Goal: Information Seeking & Learning: Learn about a topic

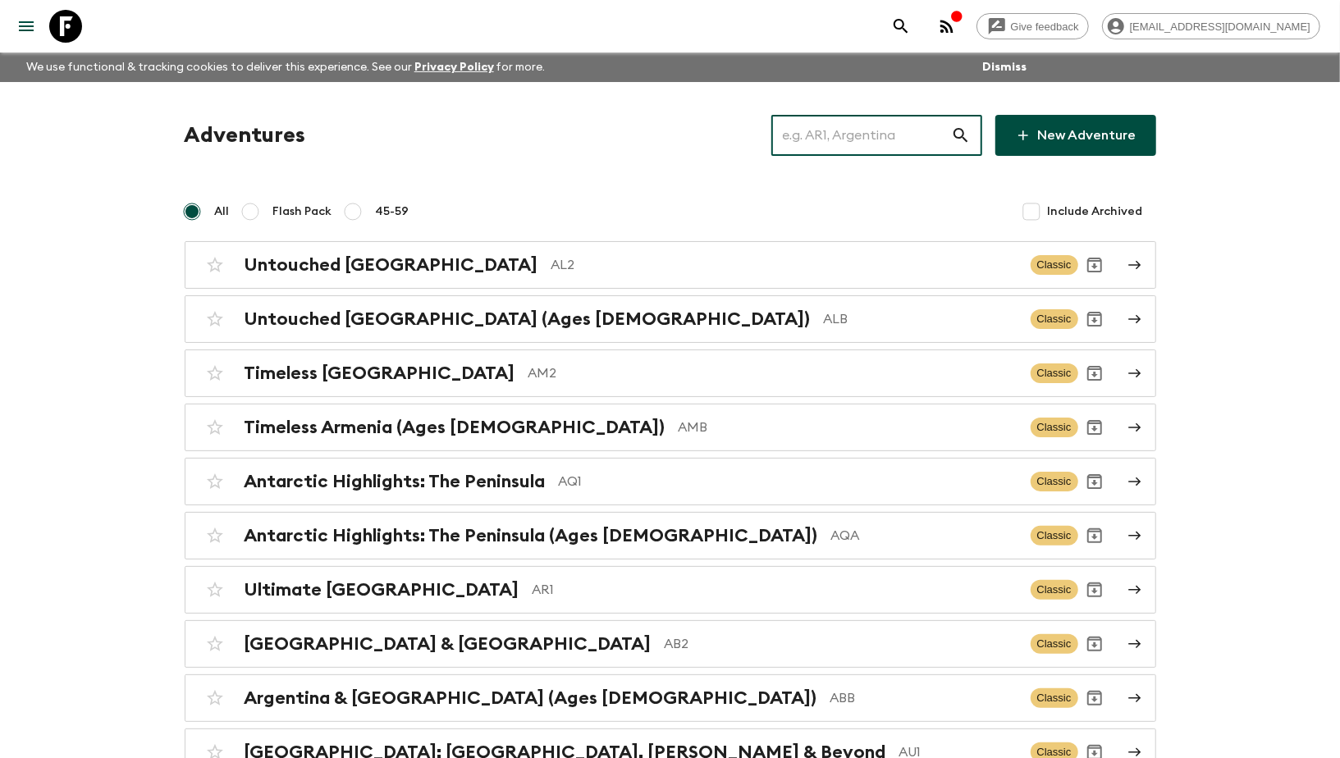
click at [887, 135] on input "text" at bounding box center [861, 135] width 180 height 46
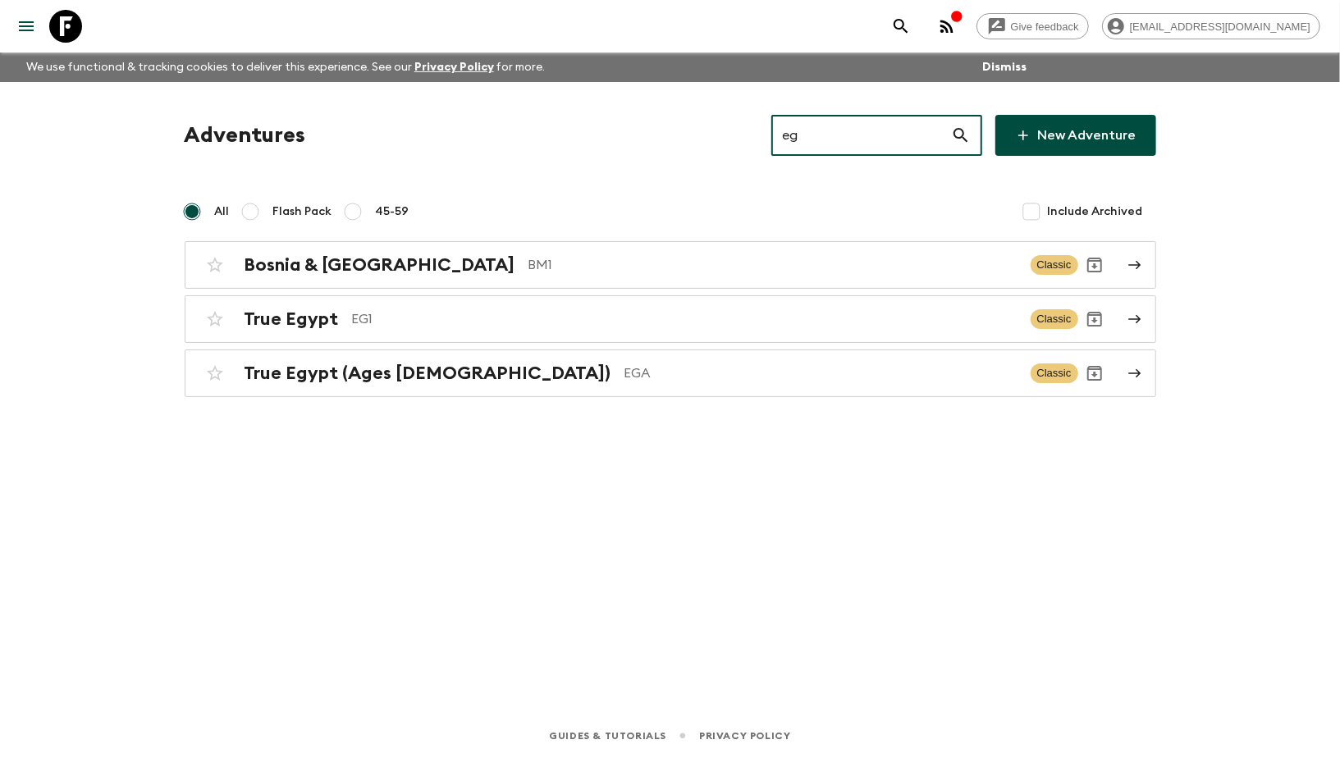
type input "eg1"
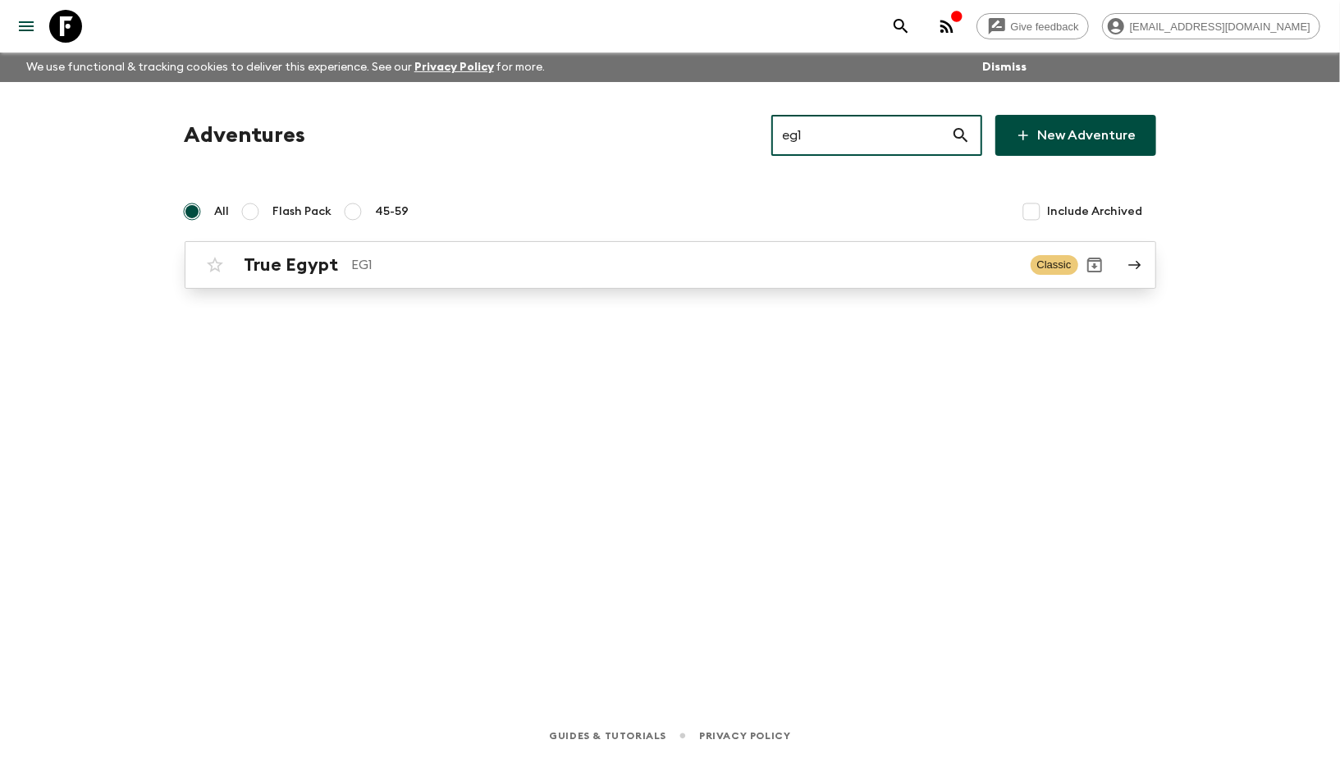
click at [338, 273] on div "True Egypt EG1" at bounding box center [631, 264] width 773 height 21
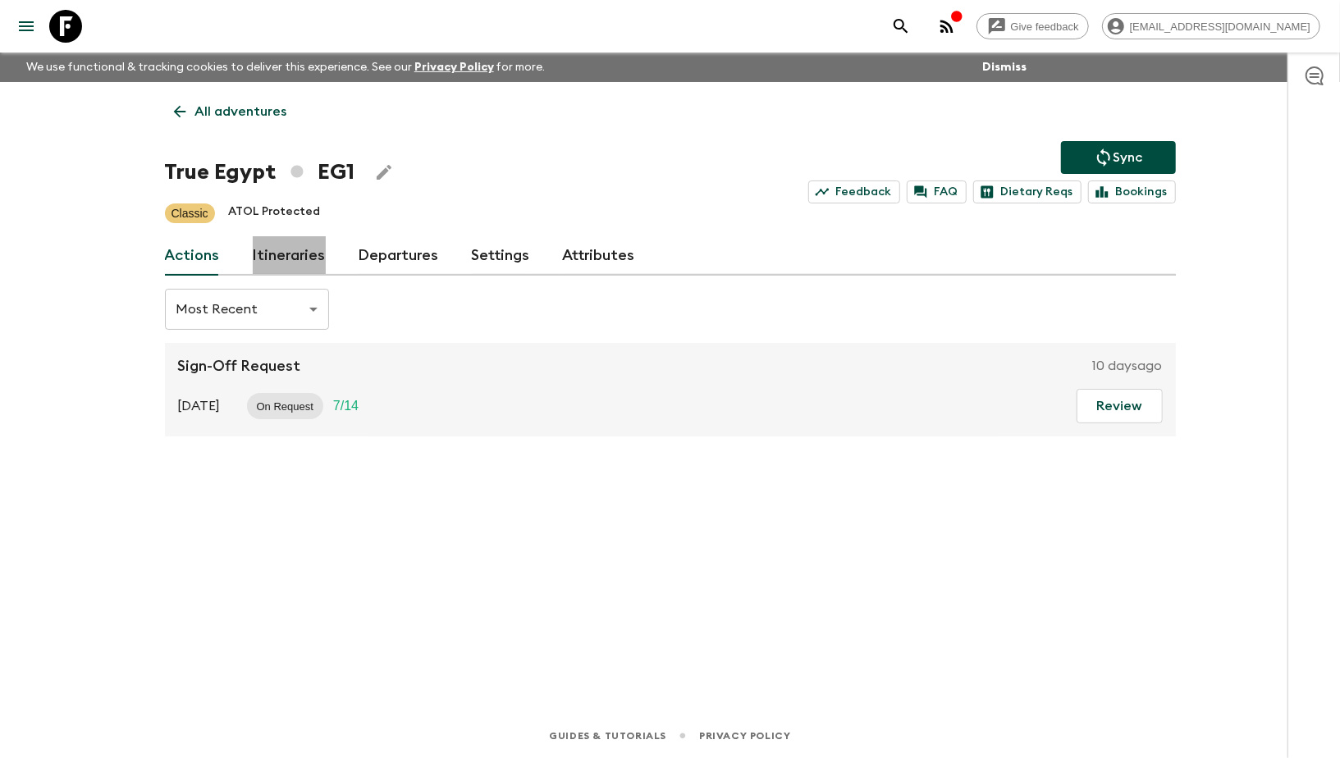
click at [301, 258] on link "Itineraries" at bounding box center [289, 255] width 73 height 39
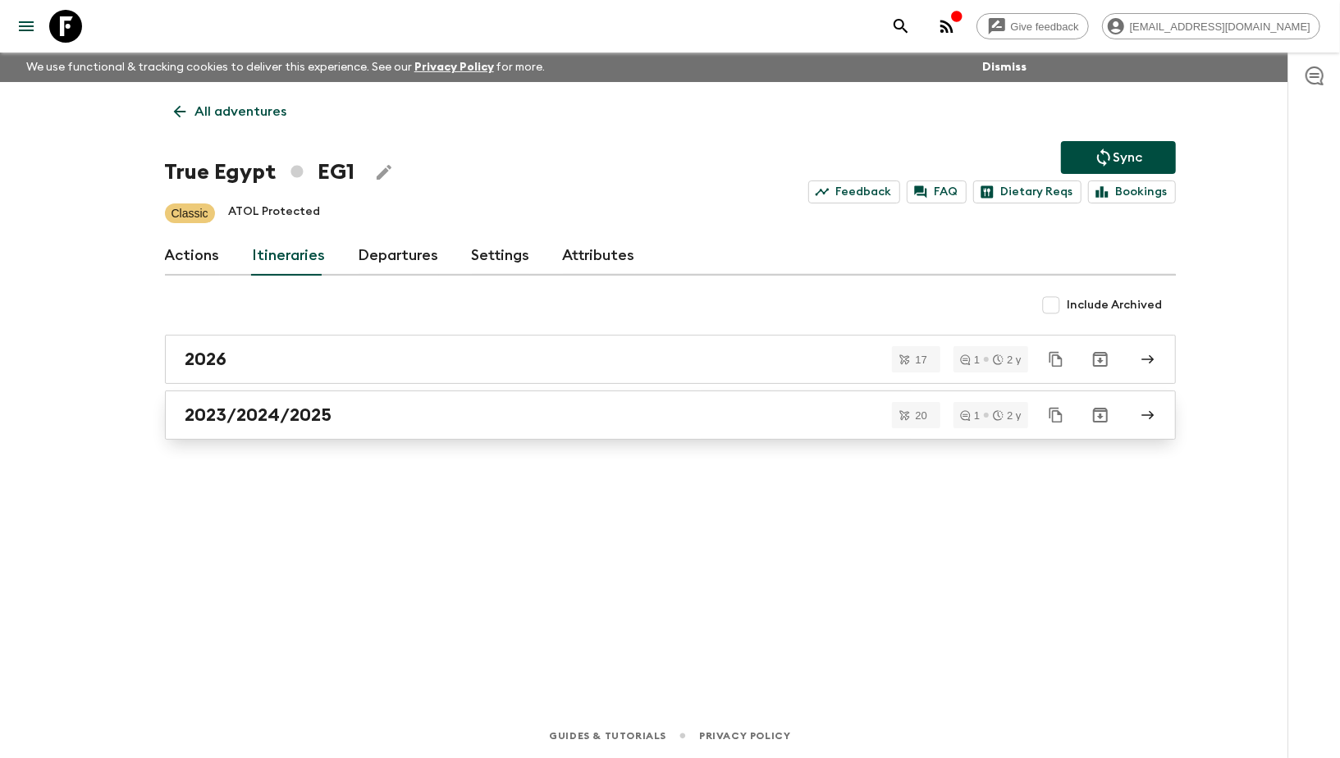
click at [343, 416] on div "2023/2024/2025" at bounding box center [654, 415] width 939 height 21
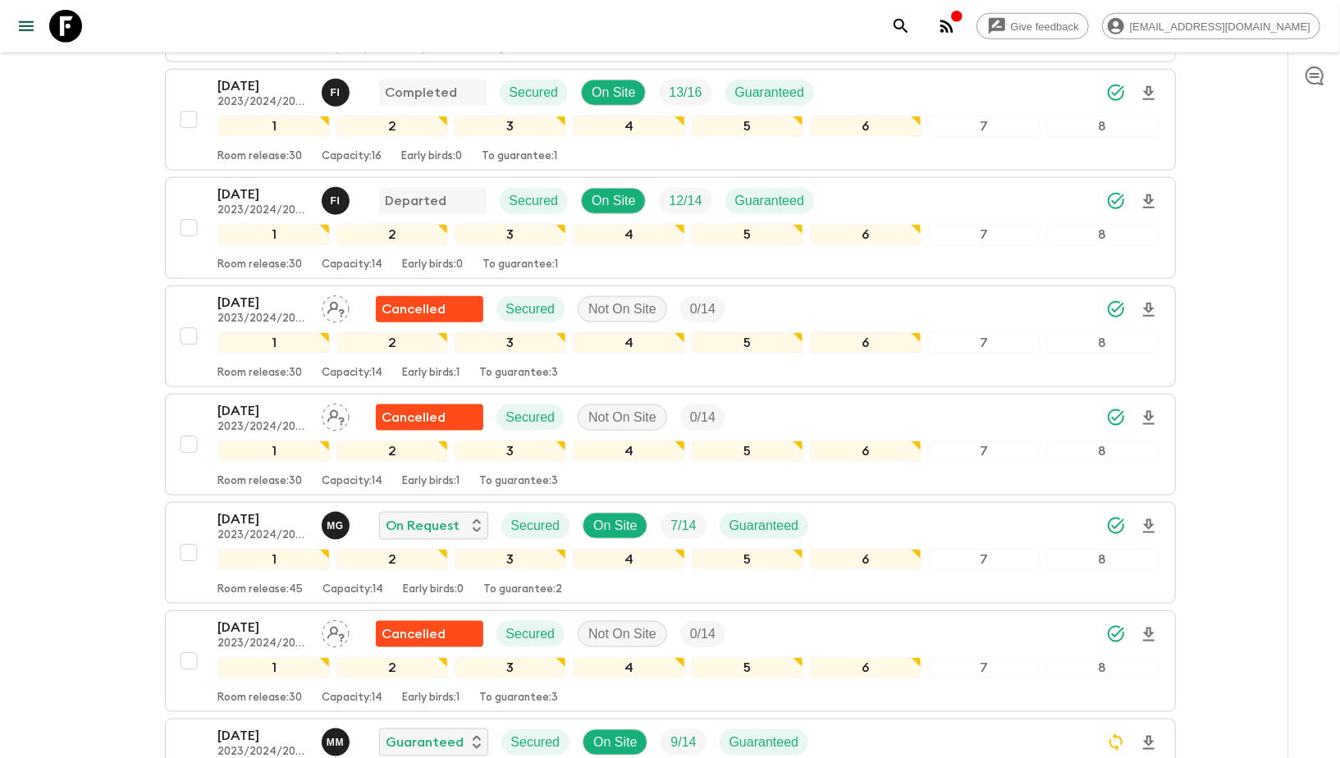
scroll to position [1158, 0]
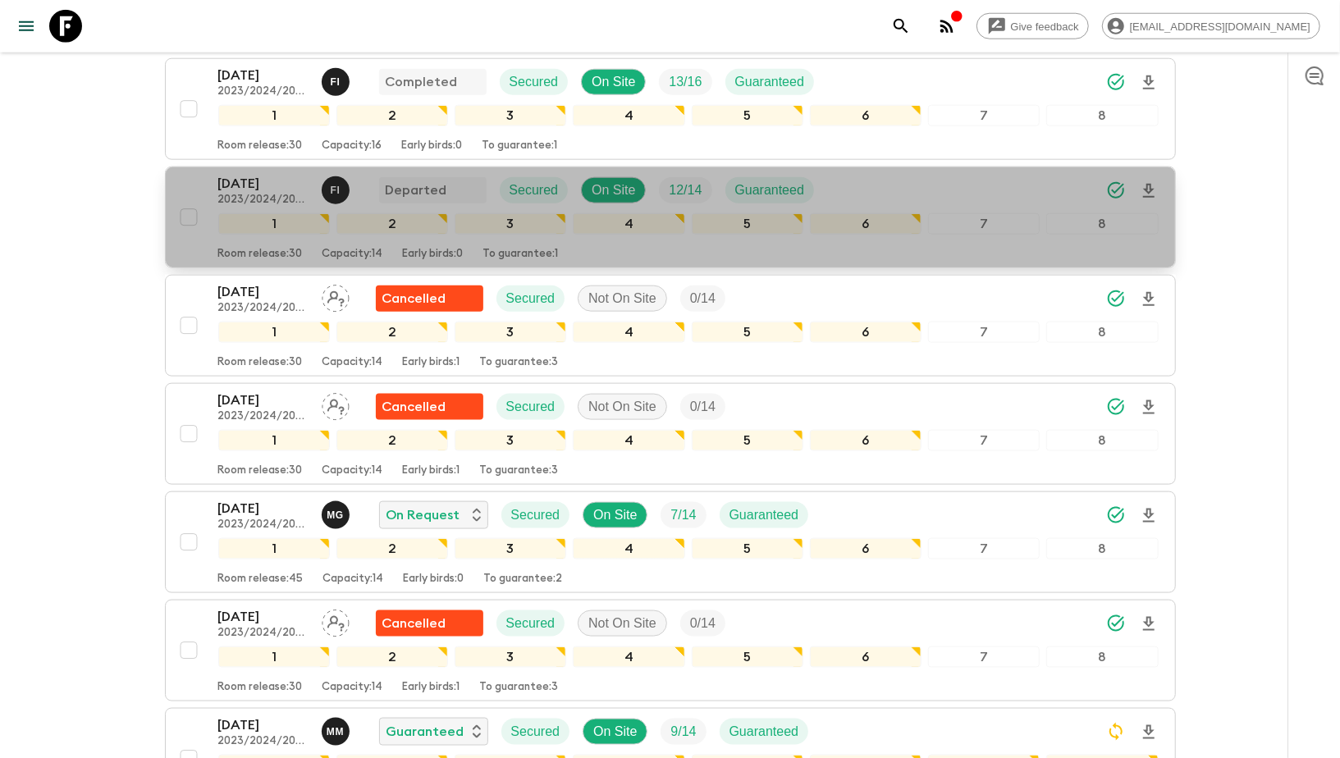
click at [235, 174] on p "[DATE]" at bounding box center [263, 184] width 90 height 20
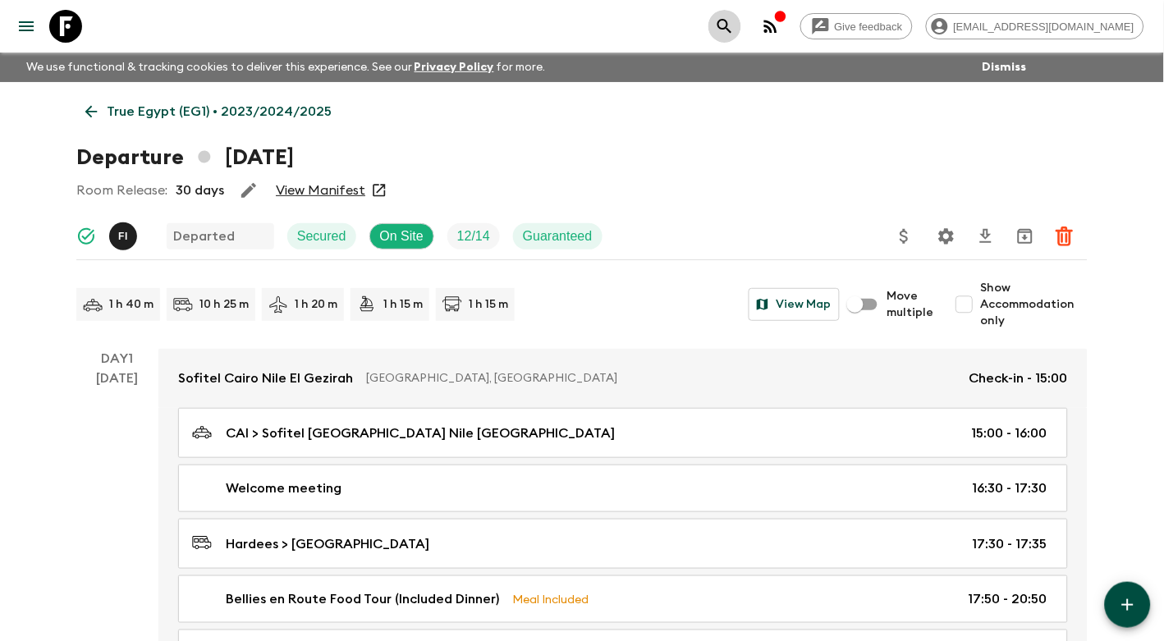
click at [734, 31] on icon "search adventures" at bounding box center [725, 26] width 20 height 20
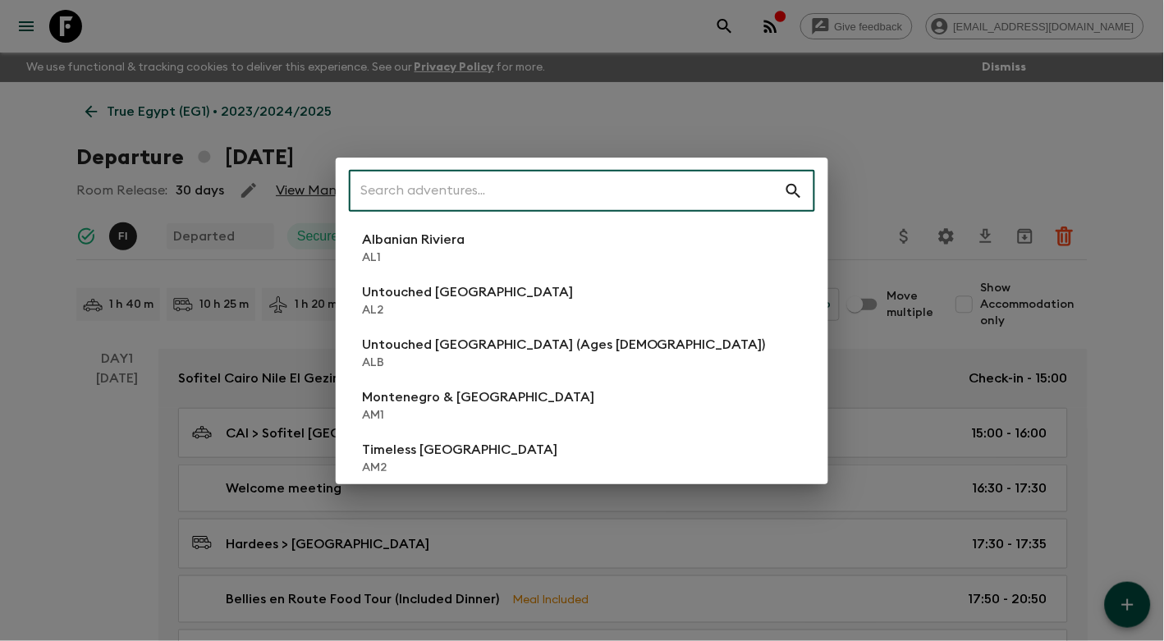
click at [567, 196] on input "text" at bounding box center [566, 191] width 435 height 46
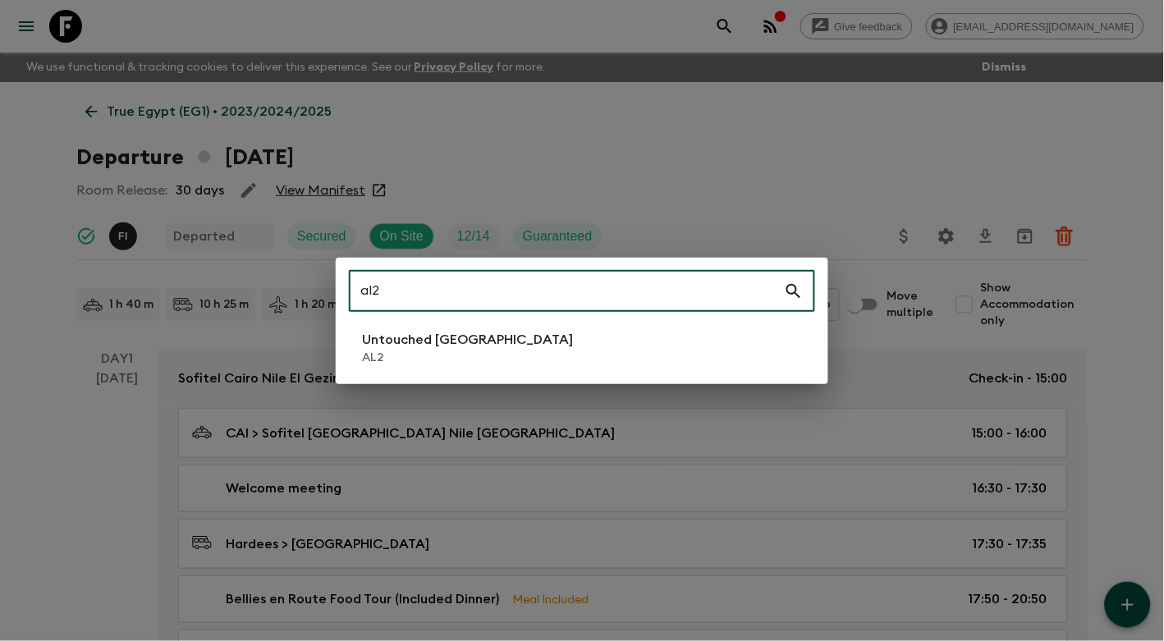
type input "al2"
click at [450, 356] on p "AL2" at bounding box center [467, 358] width 211 height 16
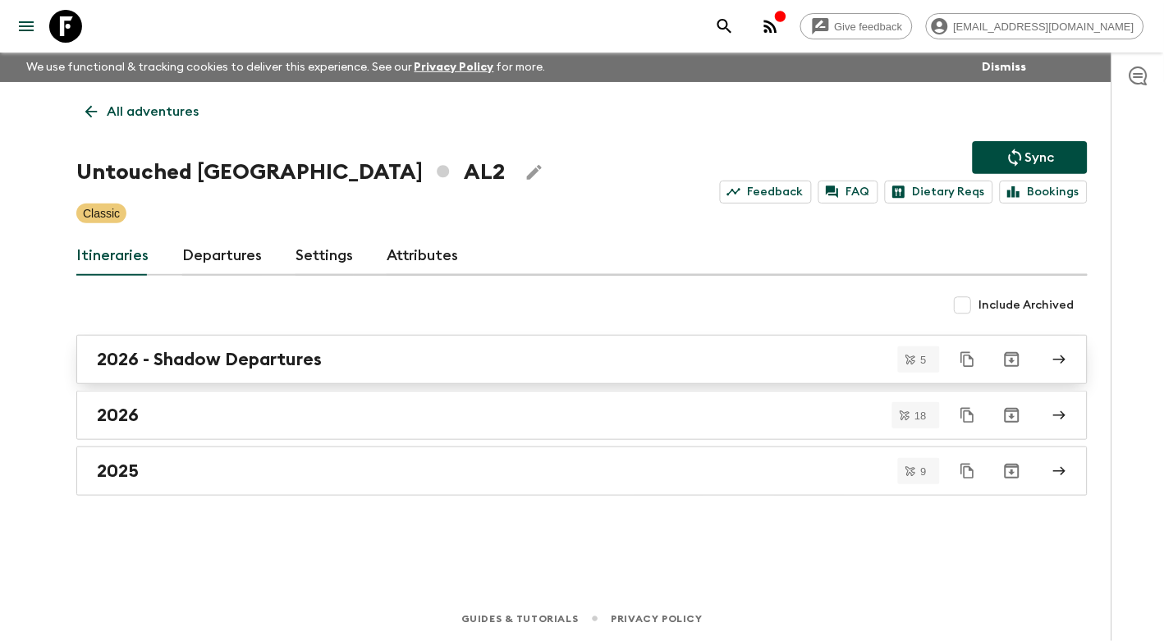
click at [327, 356] on div "2026 - Shadow Departures" at bounding box center [566, 359] width 939 height 21
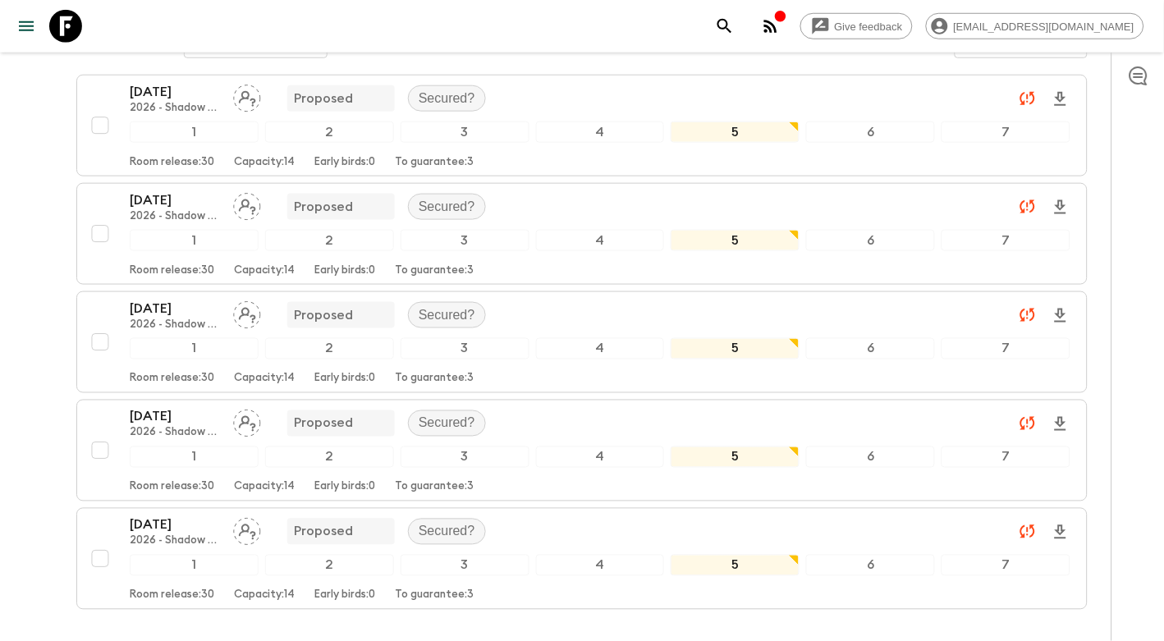
scroll to position [290, 0]
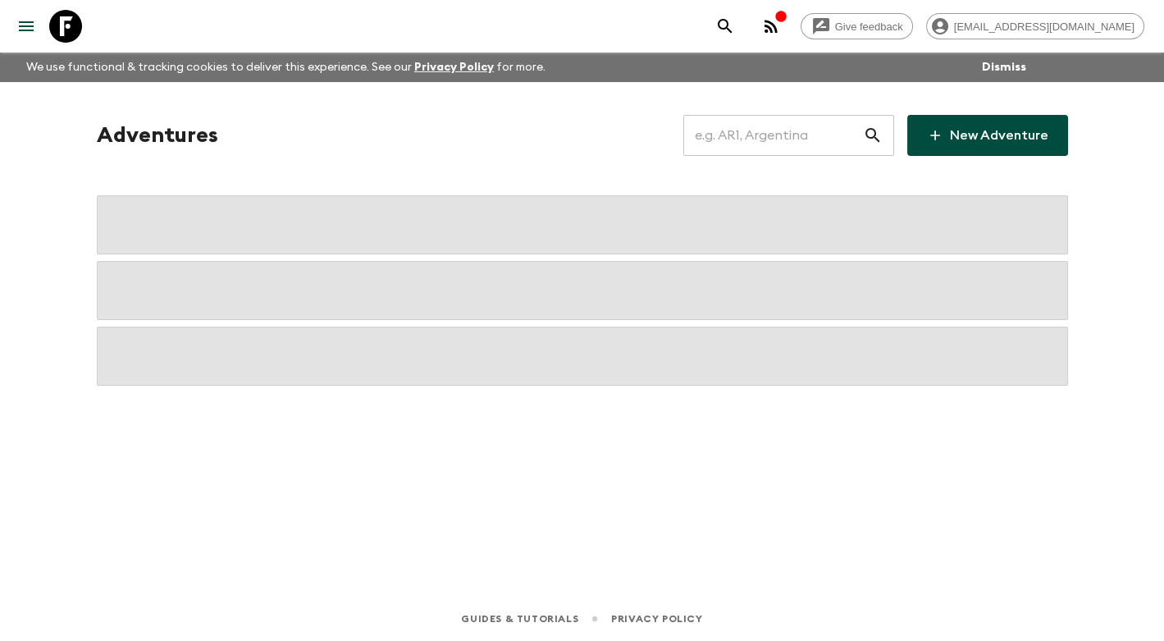
click at [800, 139] on input "text" at bounding box center [773, 135] width 180 height 46
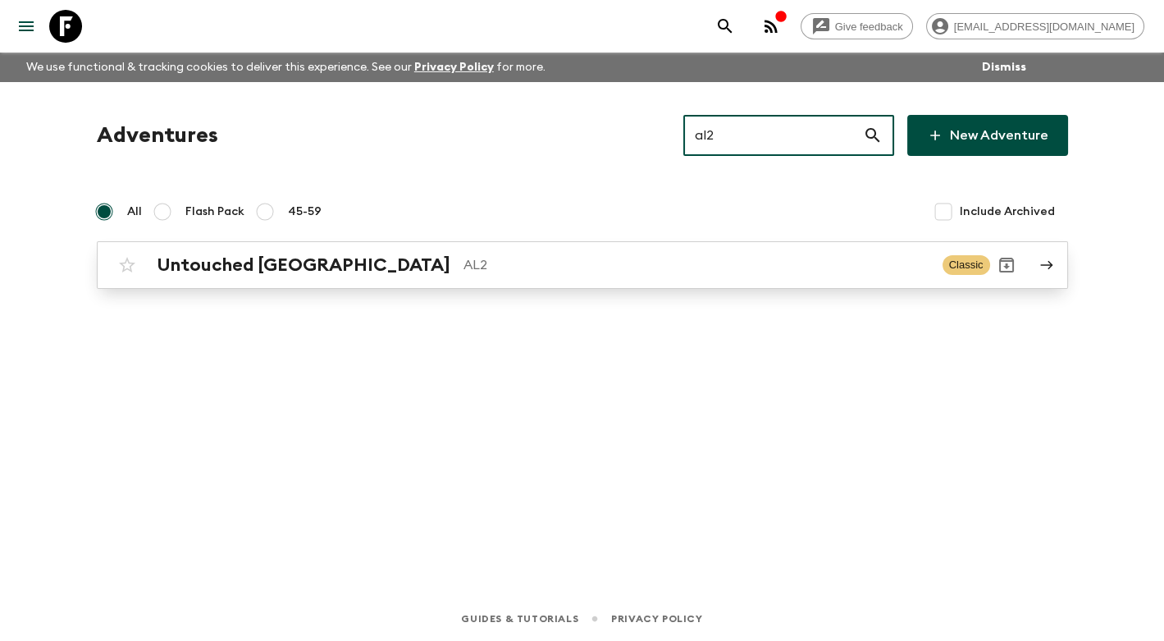
type input "al2"
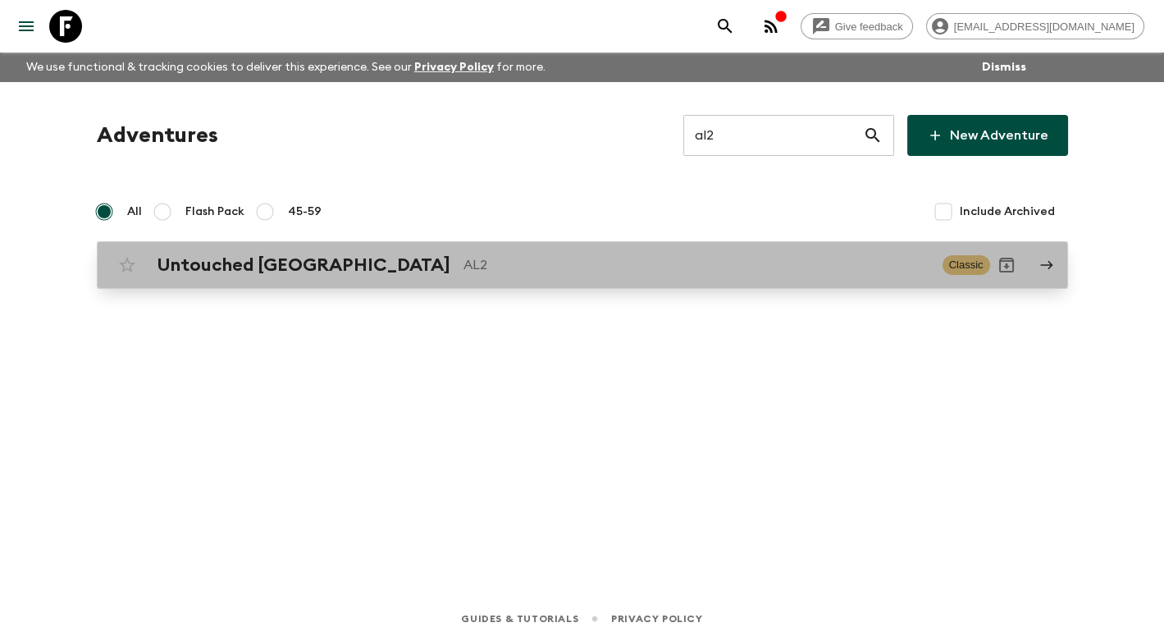
click at [464, 267] on p "AL2" at bounding box center [697, 265] width 466 height 20
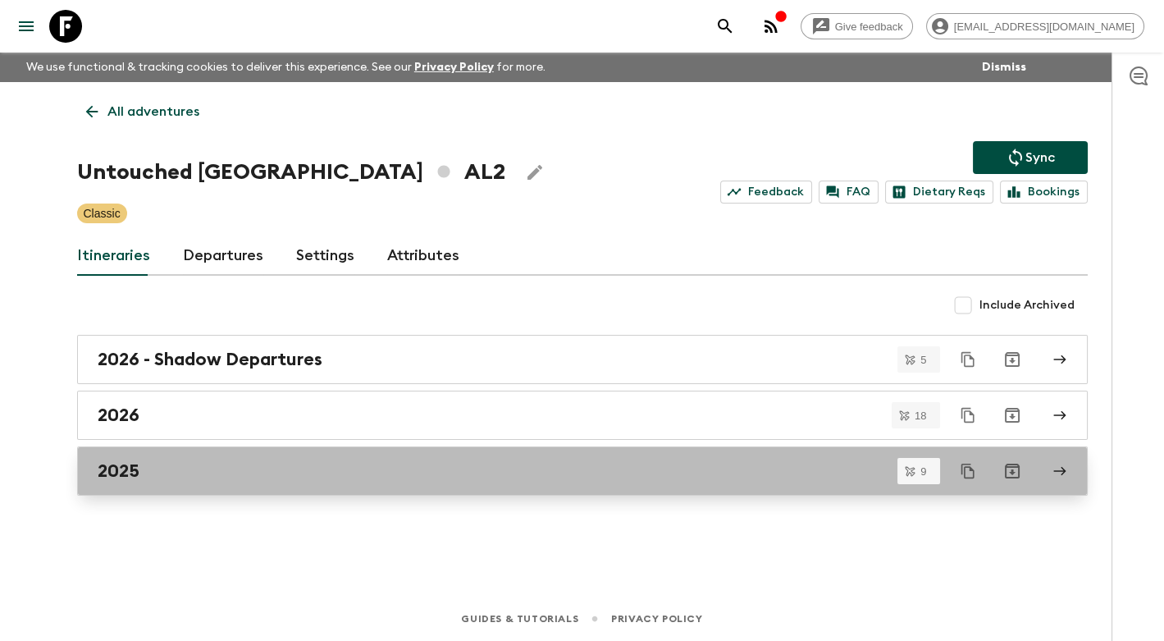
click at [204, 461] on div "2025" at bounding box center [567, 470] width 939 height 21
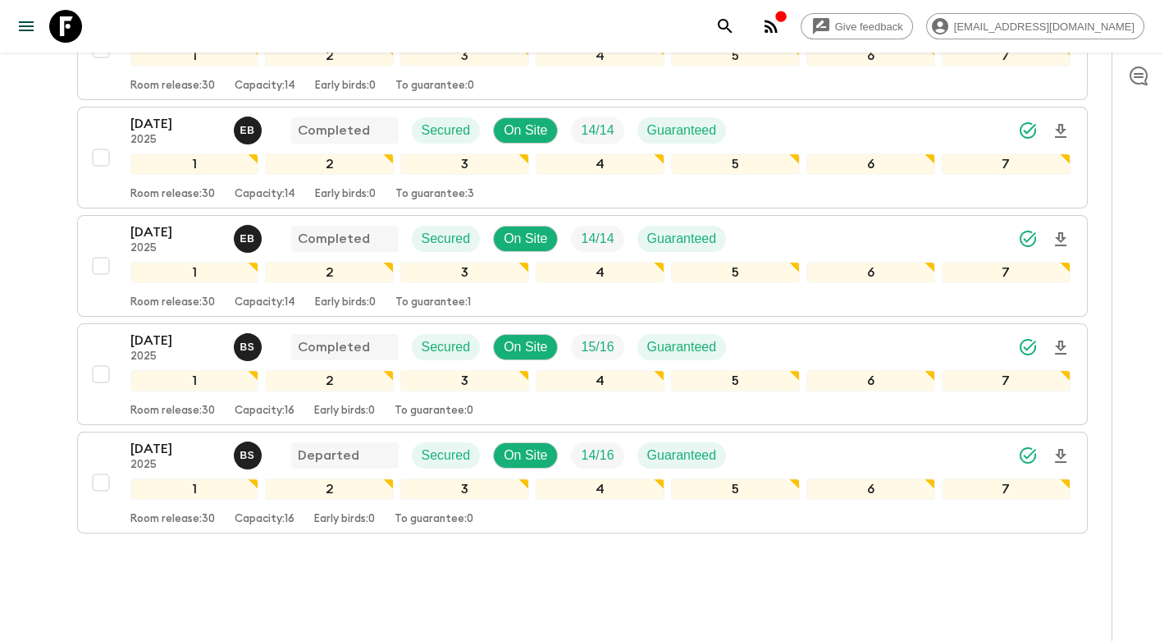
scroll to position [811, 0]
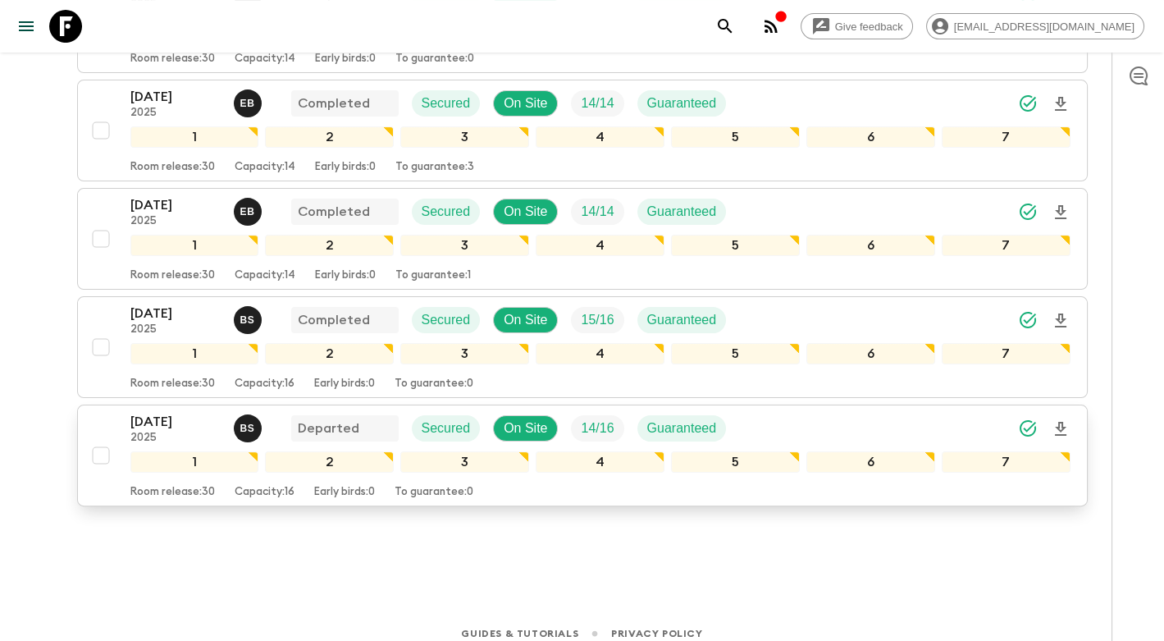
click at [152, 412] on p "[DATE]" at bounding box center [175, 422] width 90 height 20
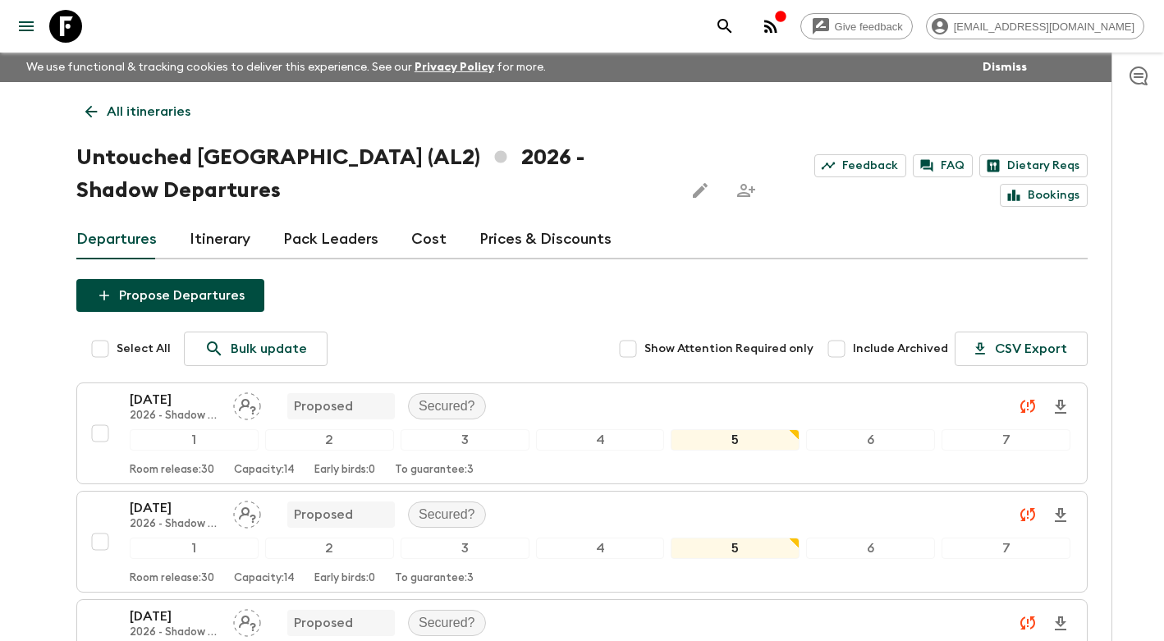
scroll to position [290, 0]
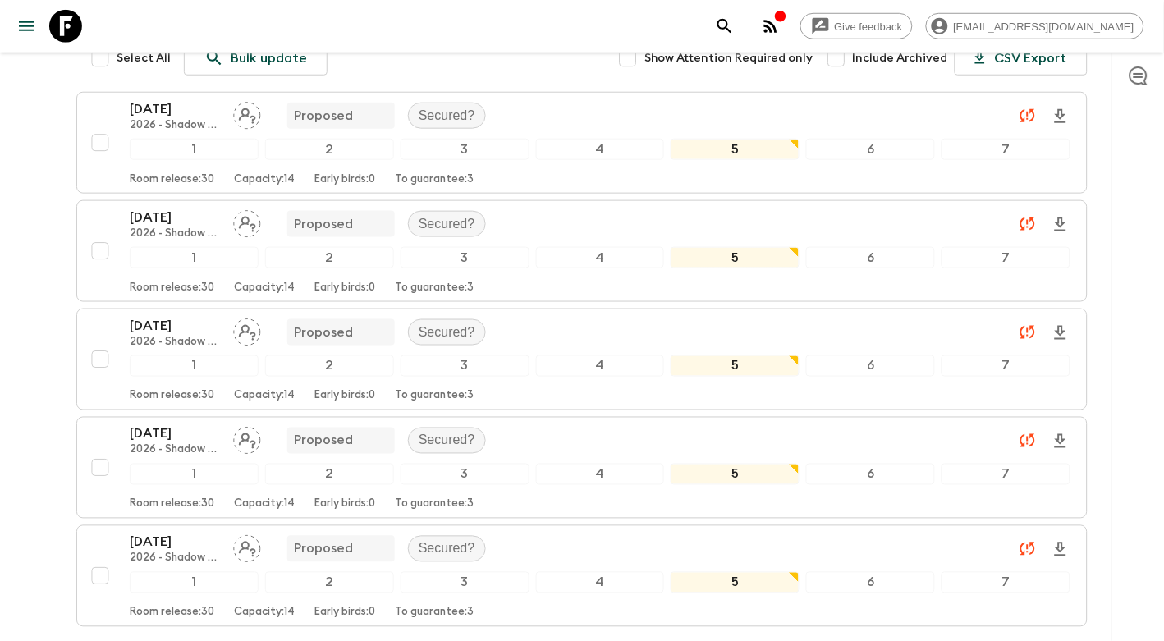
click at [731, 28] on icon "search adventures" at bounding box center [724, 26] width 14 height 14
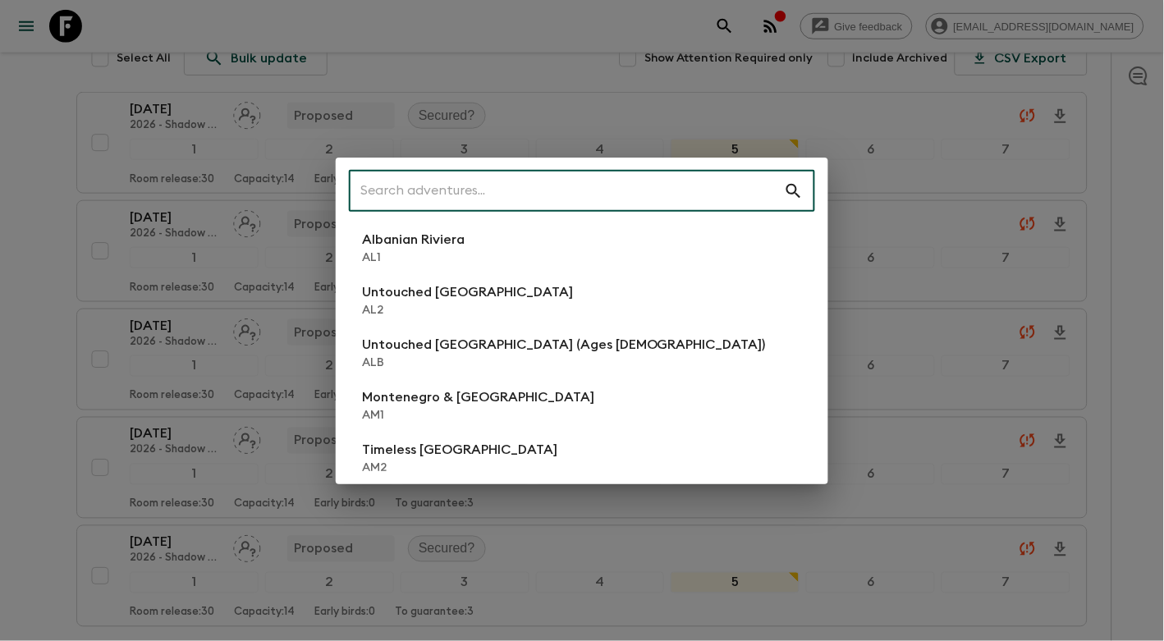
click at [449, 190] on input "text" at bounding box center [566, 191] width 435 height 46
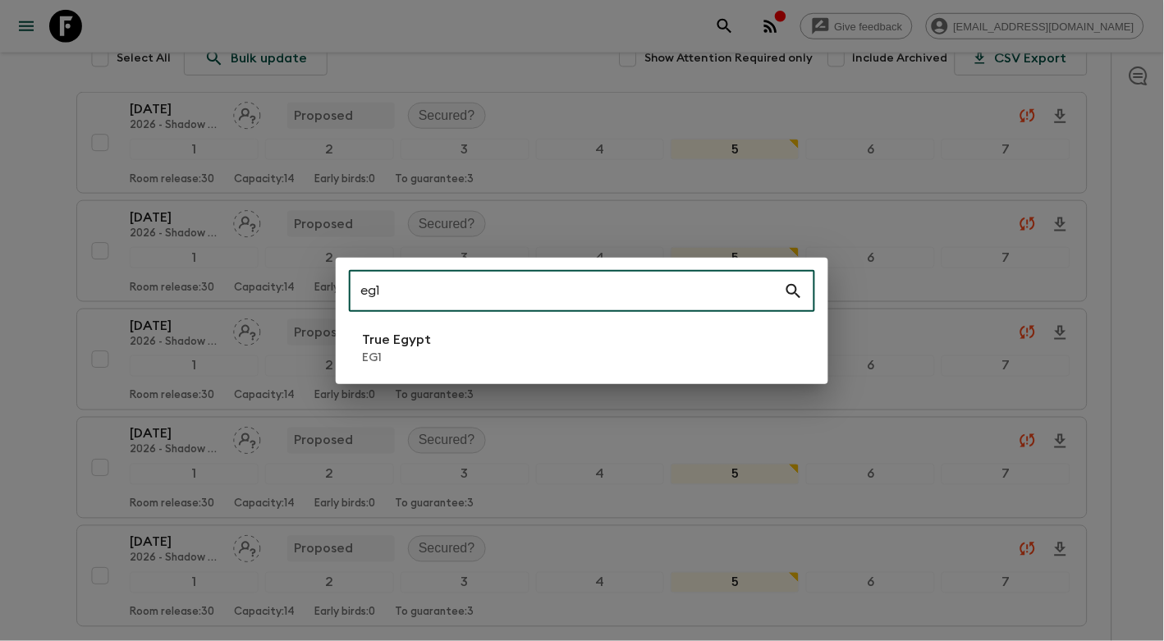
type input "eg1"
click at [465, 352] on li "True Egypt EG1" at bounding box center [582, 348] width 466 height 46
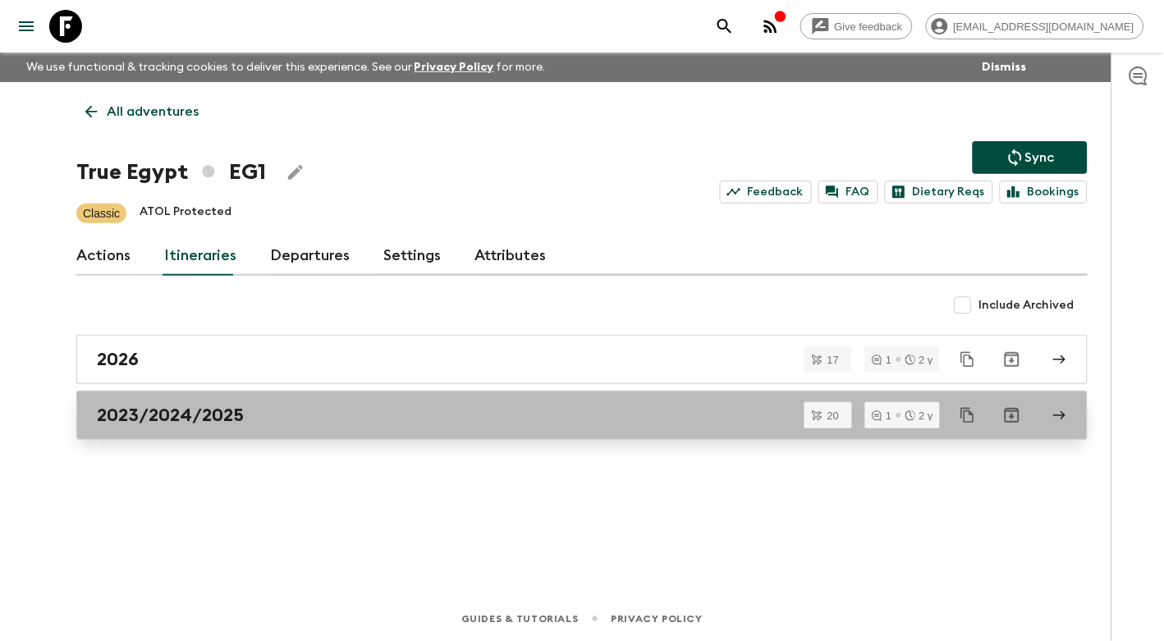
click at [340, 408] on div "2023/2024/2025" at bounding box center [566, 415] width 939 height 21
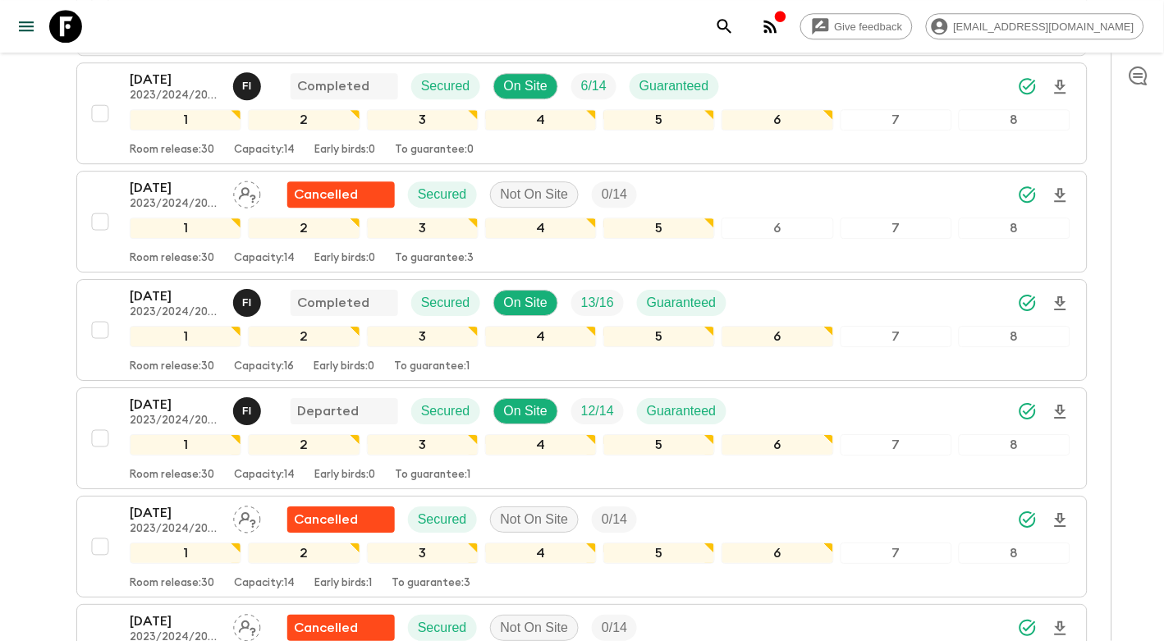
scroll to position [934, 0]
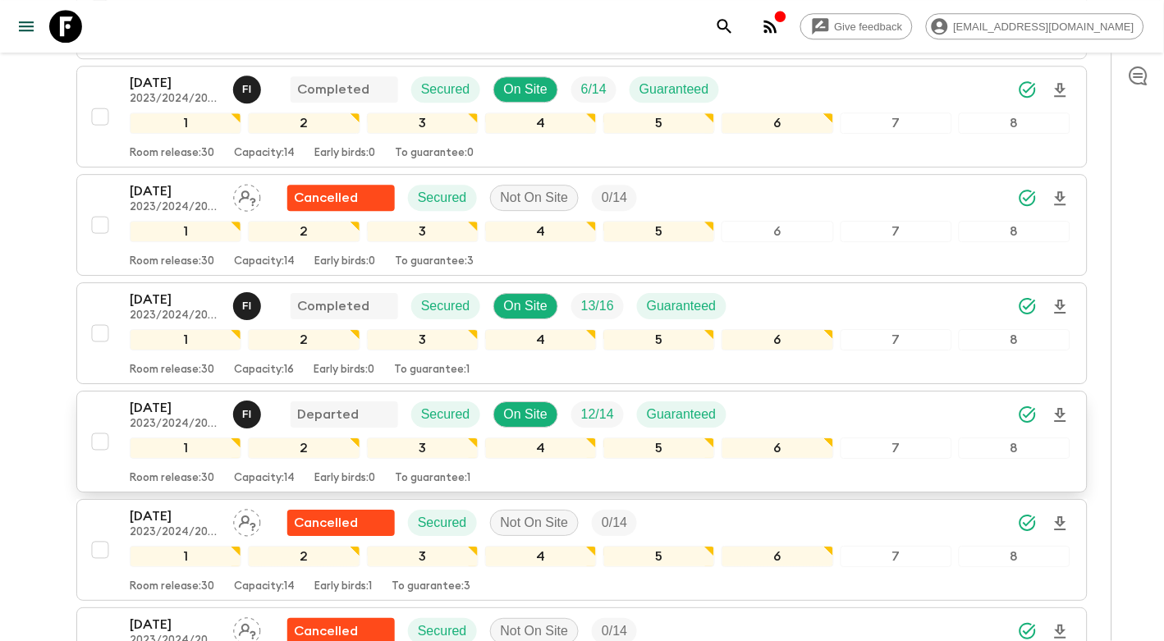
click at [166, 411] on p "[DATE]" at bounding box center [175, 408] width 90 height 20
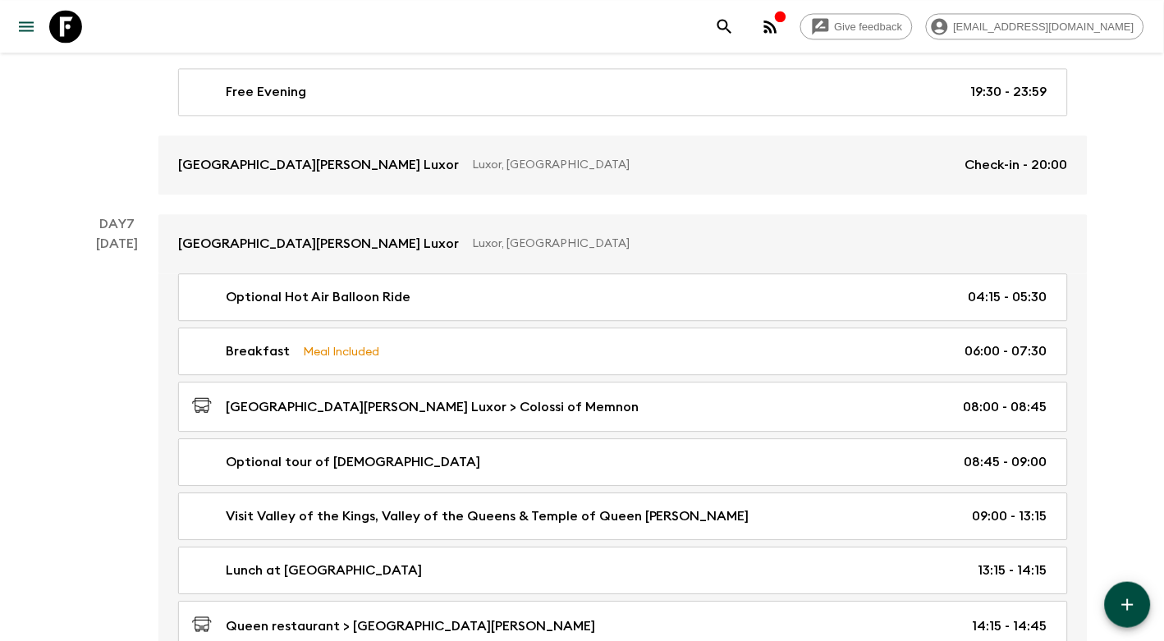
scroll to position [3331, 0]
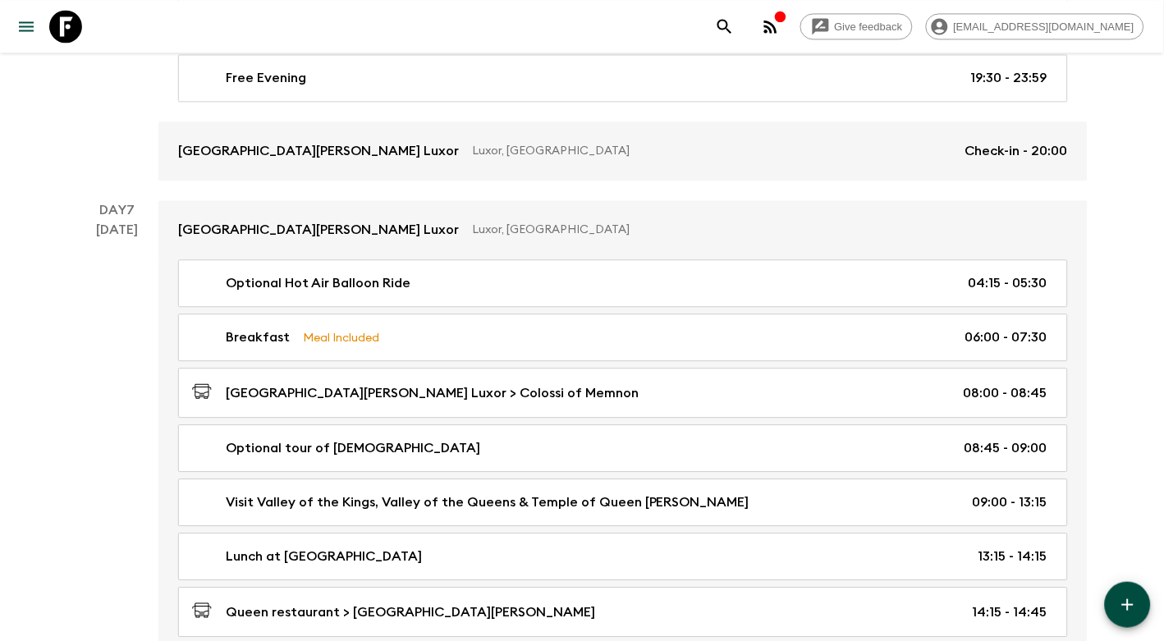
click at [734, 25] on icon "search adventures" at bounding box center [725, 26] width 20 height 20
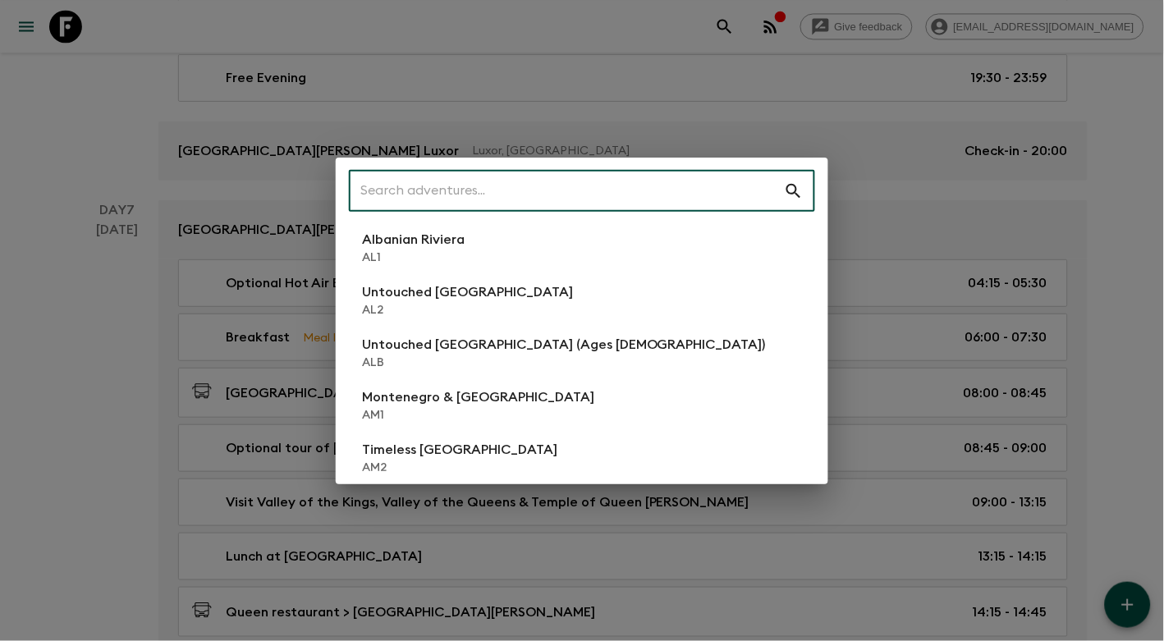
click at [408, 194] on input "text" at bounding box center [566, 191] width 435 height 46
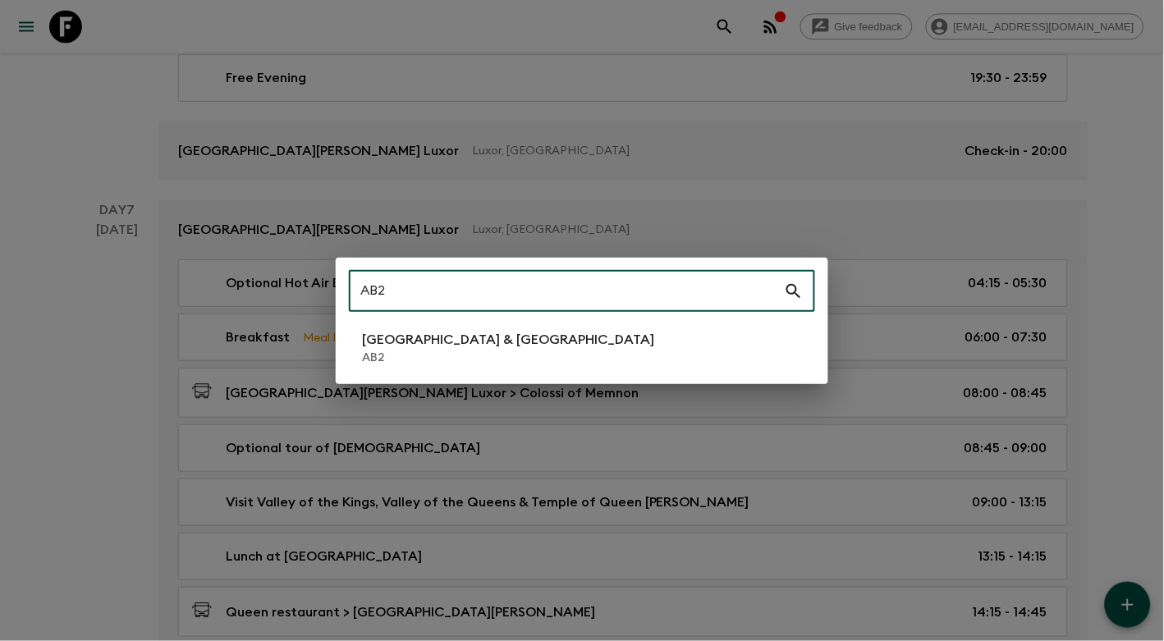
type input "AB2"
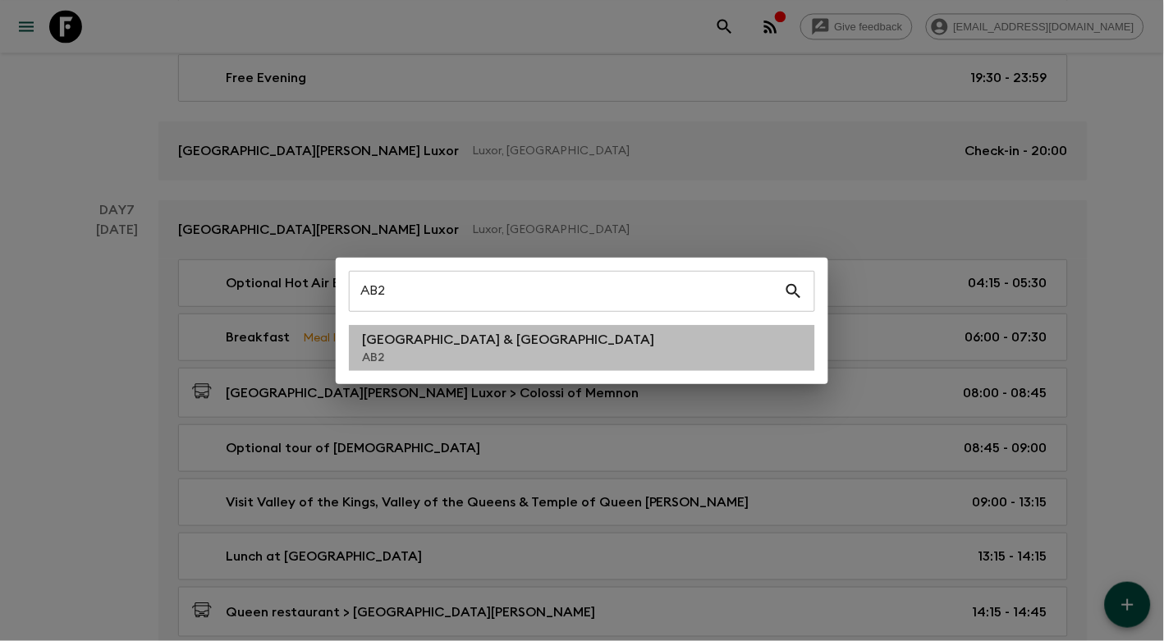
click at [437, 350] on p "AB2" at bounding box center [508, 358] width 292 height 16
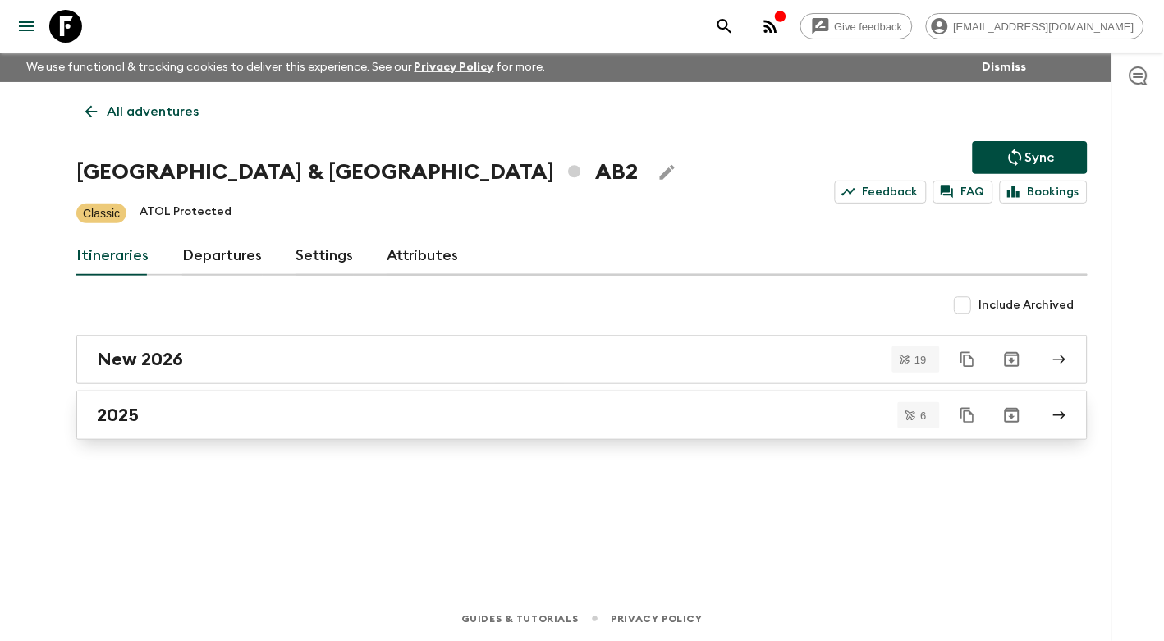
click at [213, 420] on div "2025" at bounding box center [566, 415] width 939 height 21
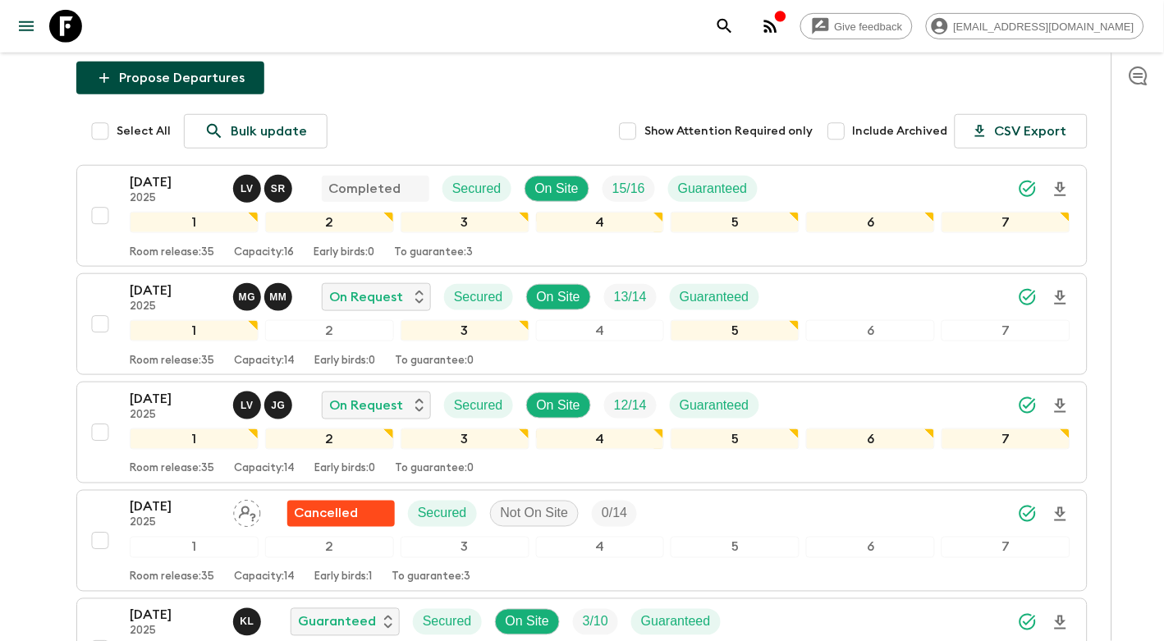
scroll to position [194, 0]
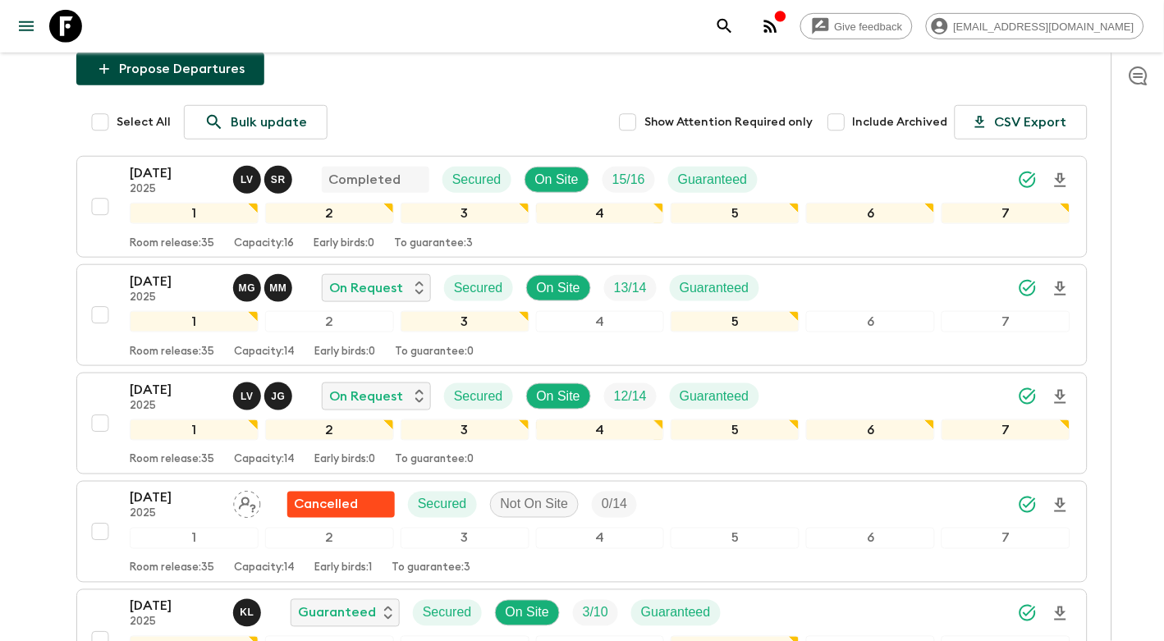
click at [52, 21] on icon at bounding box center [65, 26] width 33 height 33
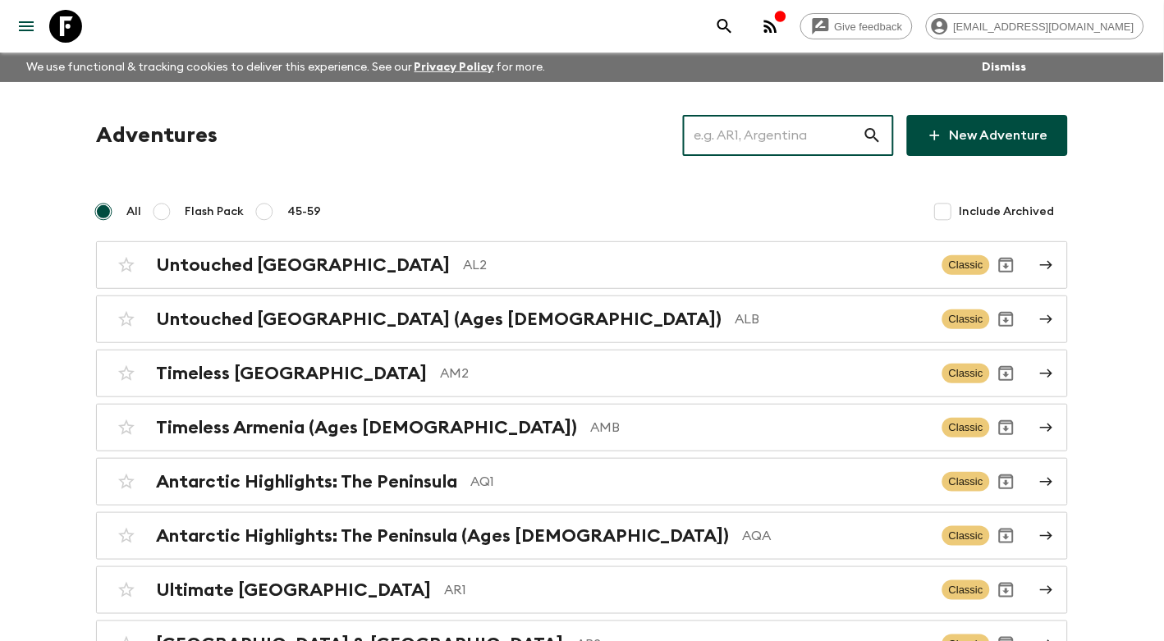
click at [814, 146] on input "text" at bounding box center [773, 135] width 180 height 46
click at [778, 130] on input "text" at bounding box center [773, 135] width 180 height 46
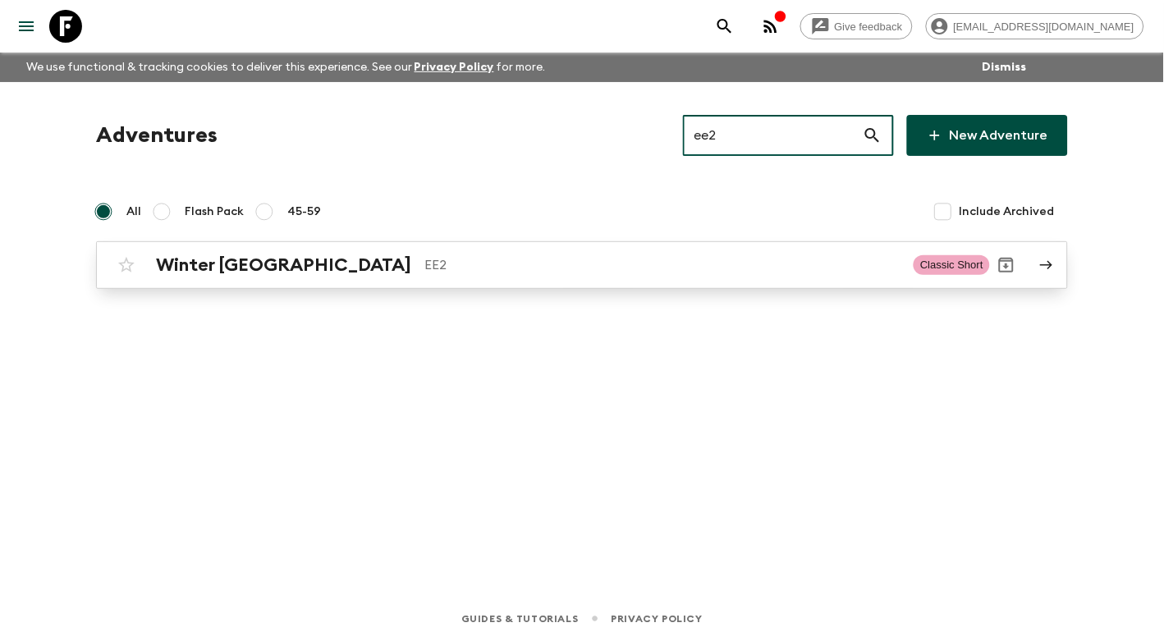
type input "ee2"
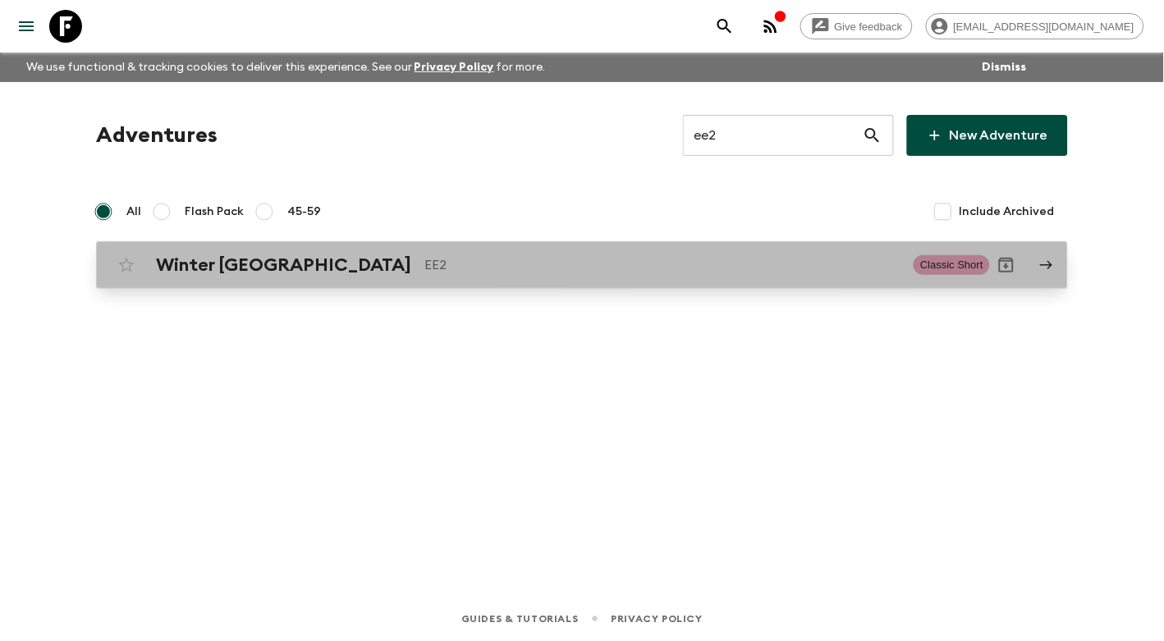
click at [357, 249] on div "Winter Estonia EE2 Classic Short" at bounding box center [550, 265] width 880 height 33
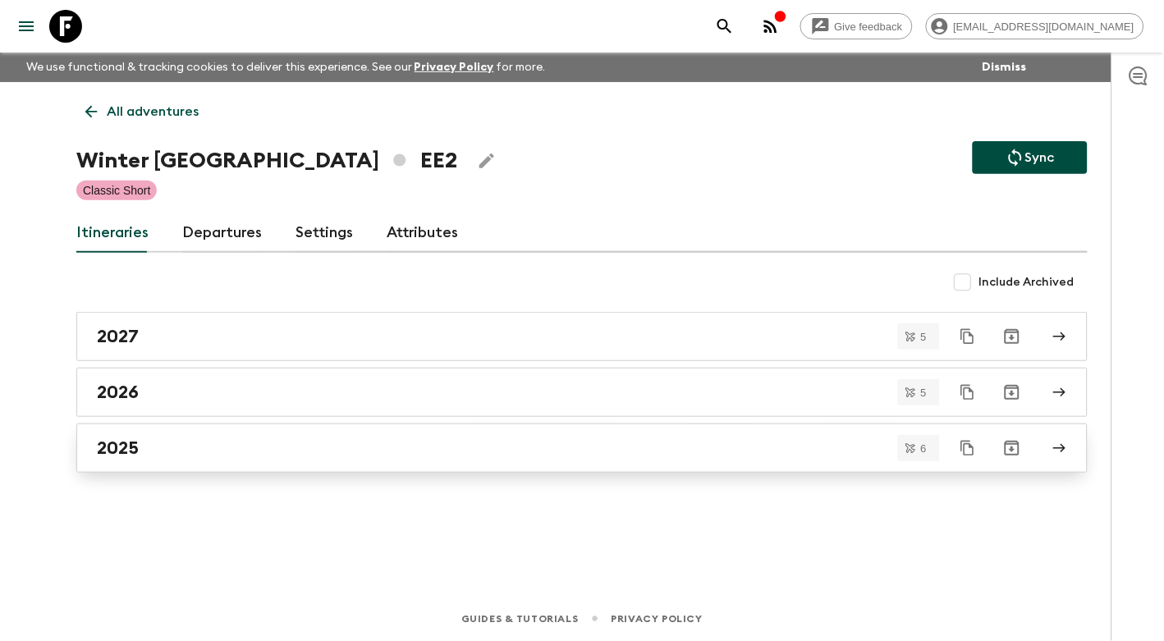
click at [199, 446] on div "2025" at bounding box center [566, 447] width 939 height 21
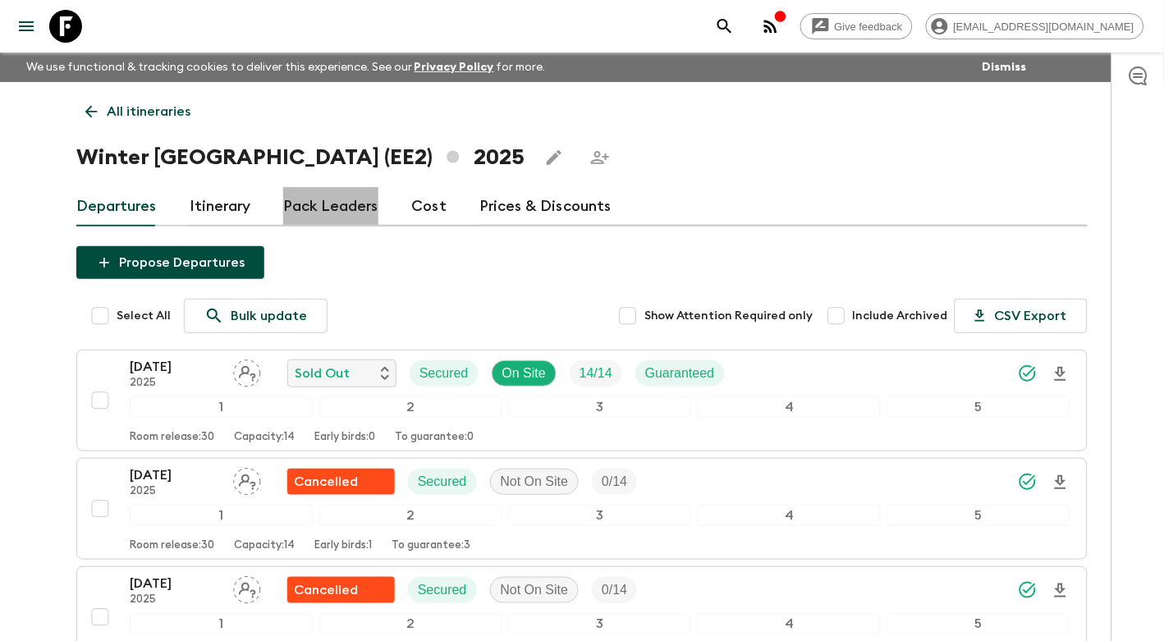
click at [340, 215] on link "Pack Leaders" at bounding box center [330, 206] width 95 height 39
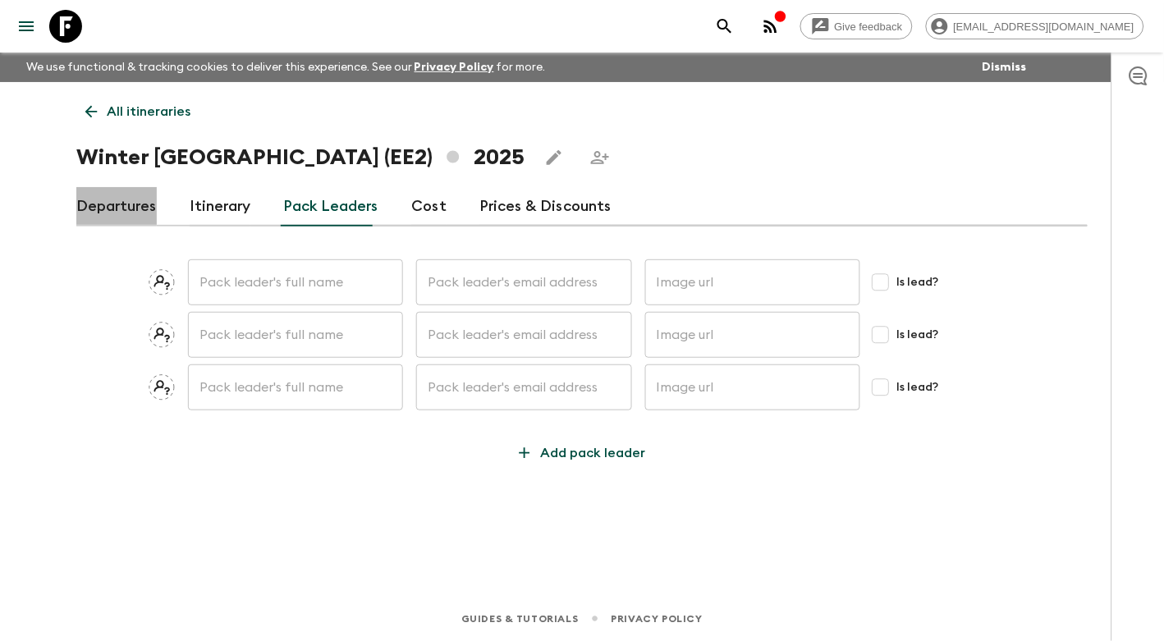
click at [130, 206] on link "Departures" at bounding box center [116, 206] width 80 height 39
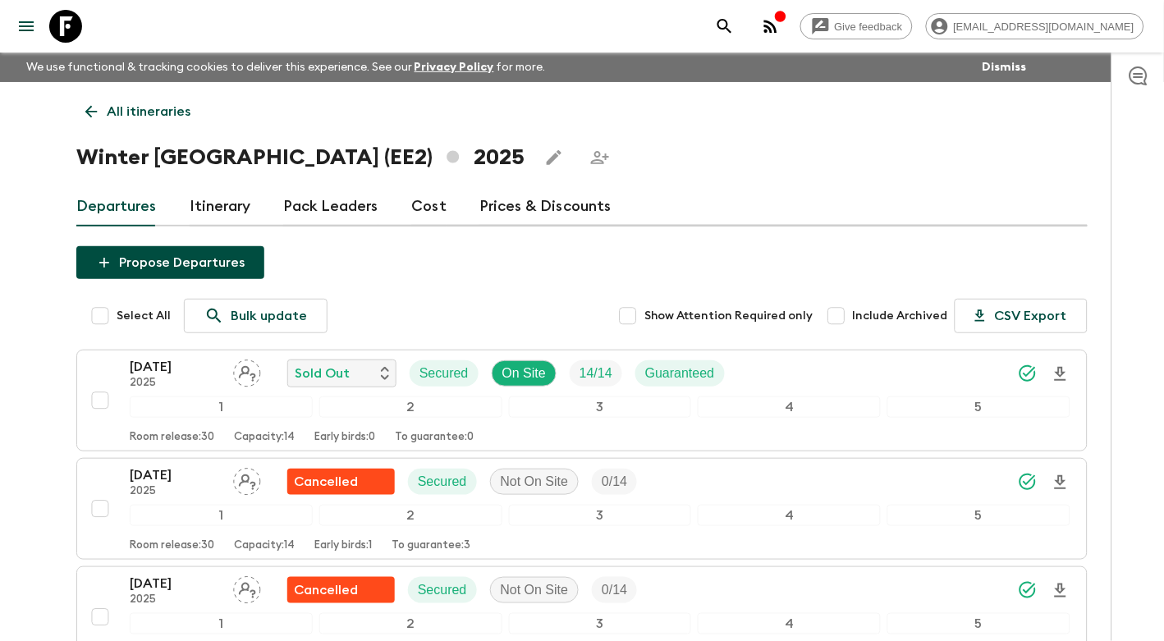
click at [731, 24] on icon "search adventures" at bounding box center [724, 26] width 14 height 14
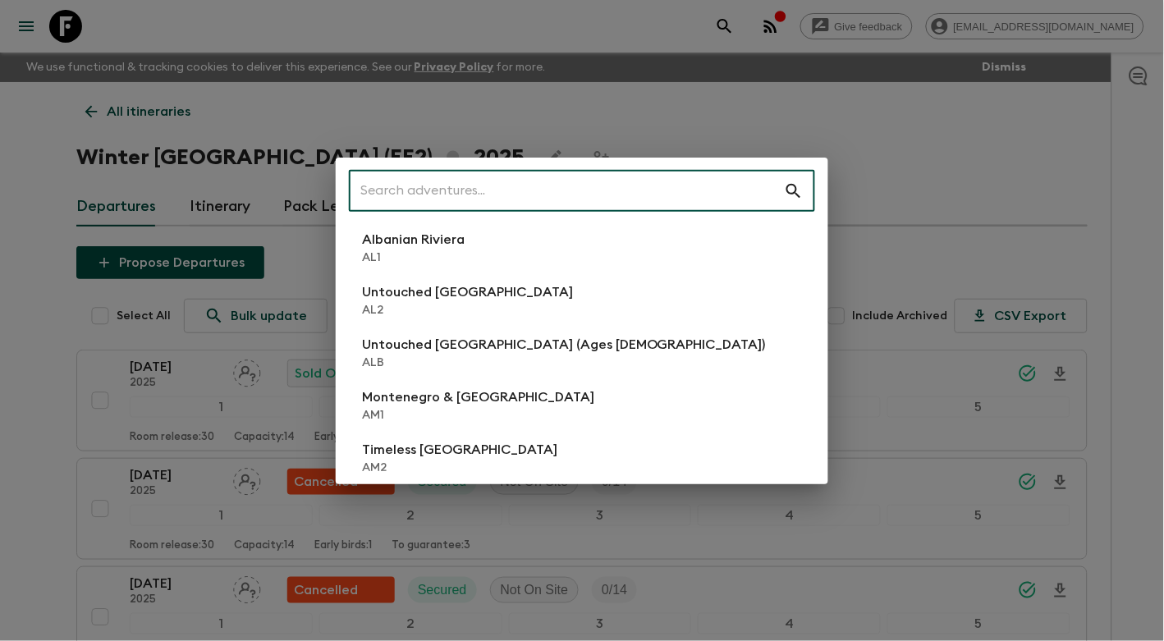
click at [654, 200] on input "text" at bounding box center [566, 191] width 435 height 46
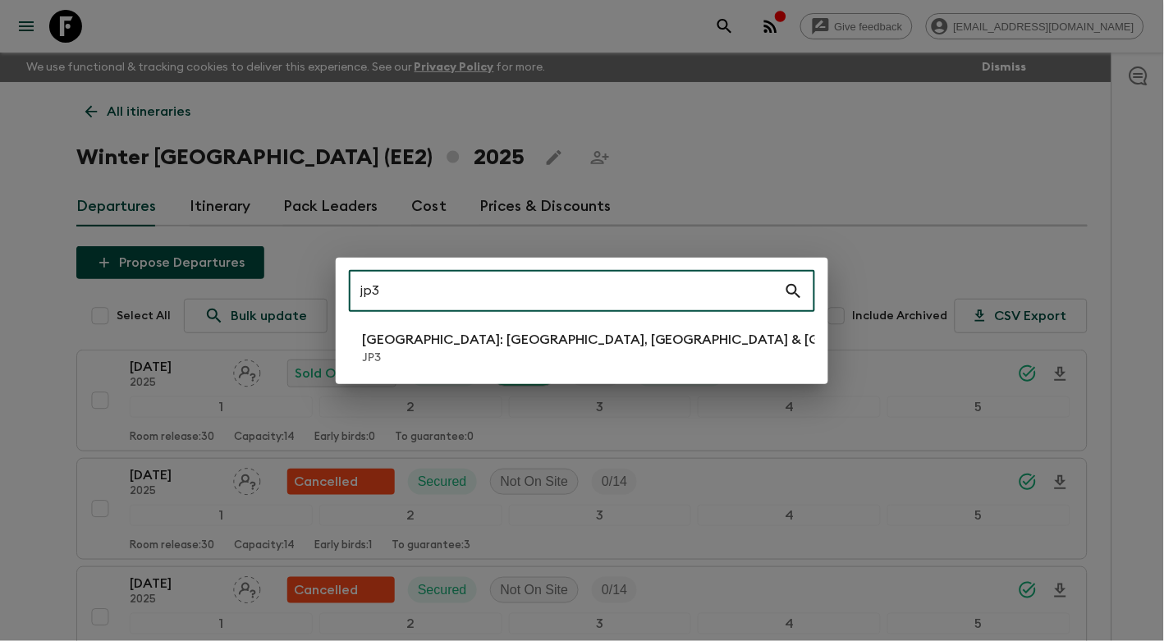
type input "jp3"
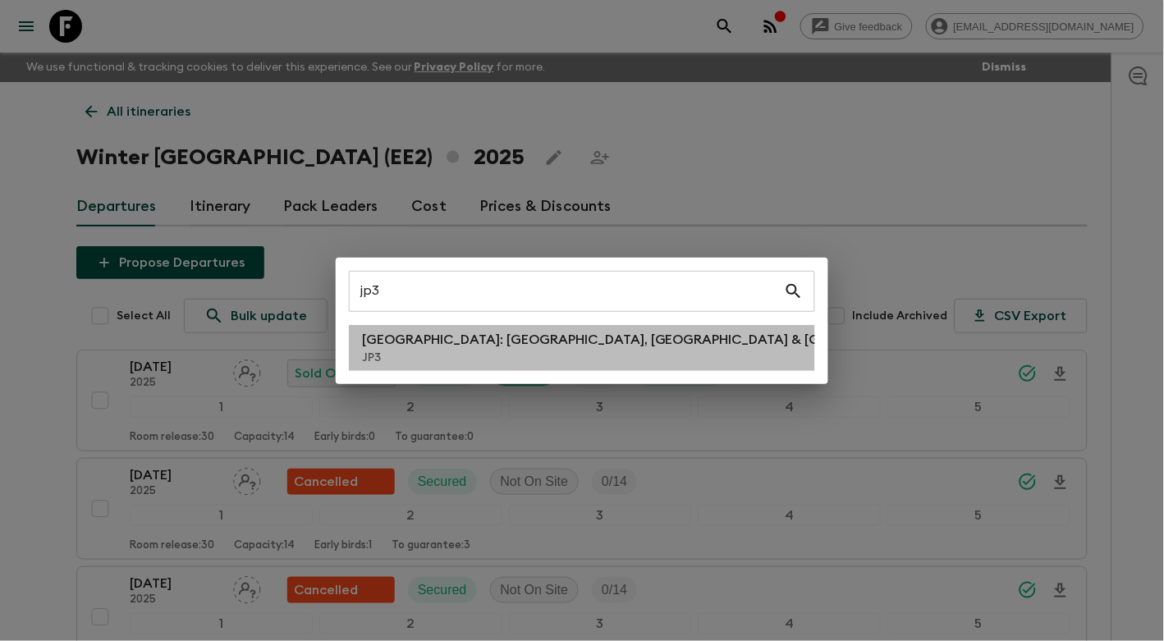
click at [484, 359] on p "JP3" at bounding box center [652, 358] width 581 height 16
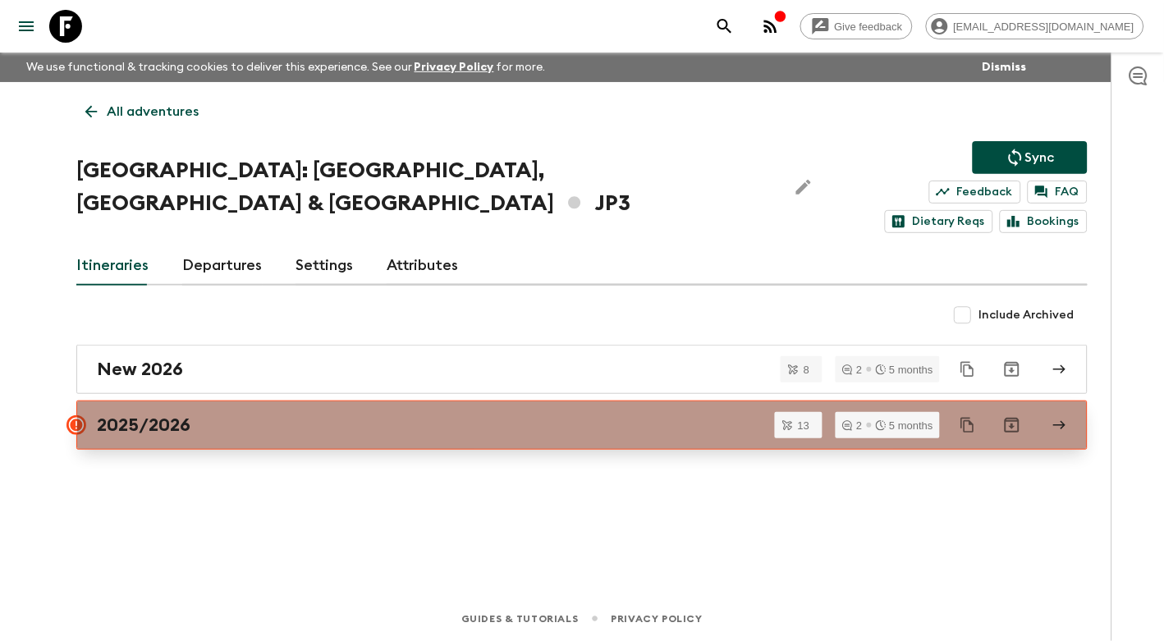
click at [285, 400] on link "2025/2026" at bounding box center [581, 424] width 1011 height 49
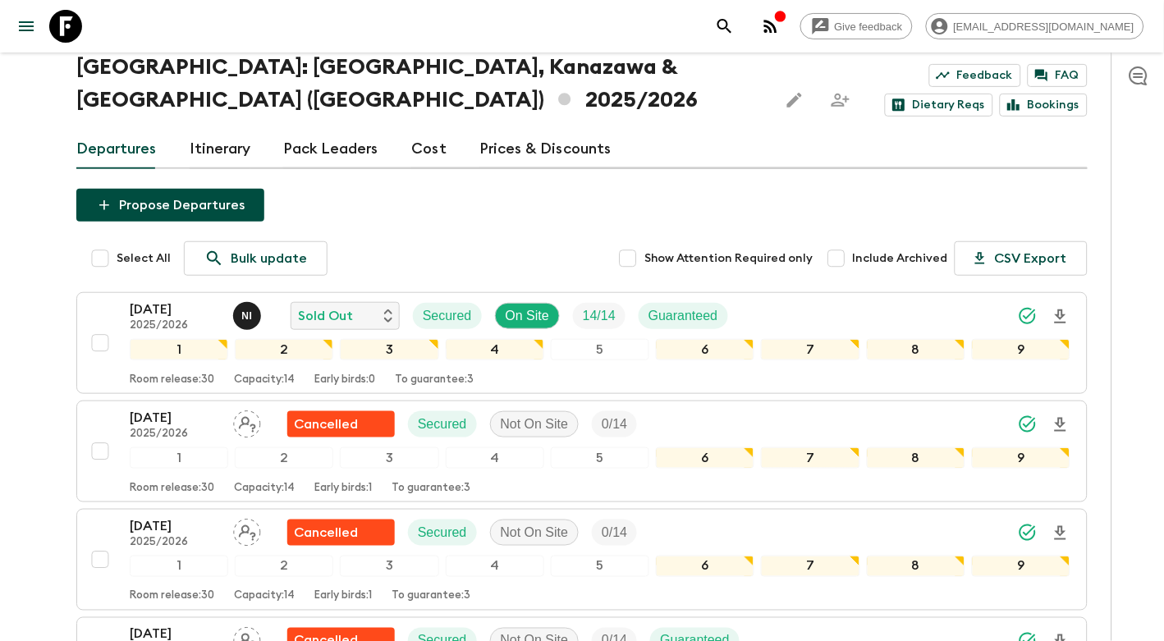
scroll to position [39, 0]
